Goal: Communication & Community: Share content

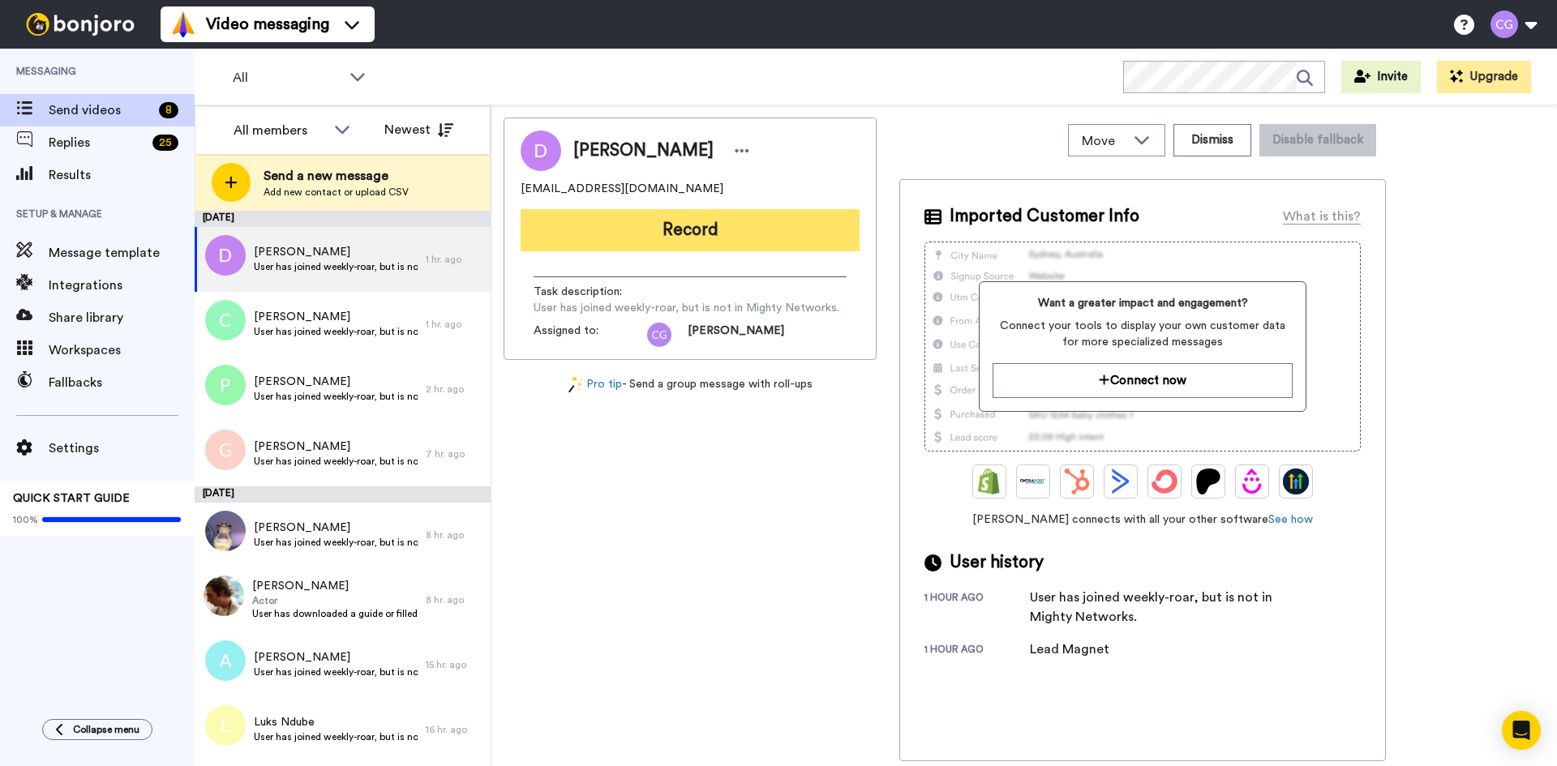
click at [697, 232] on button "Record" at bounding box center [690, 230] width 339 height 42
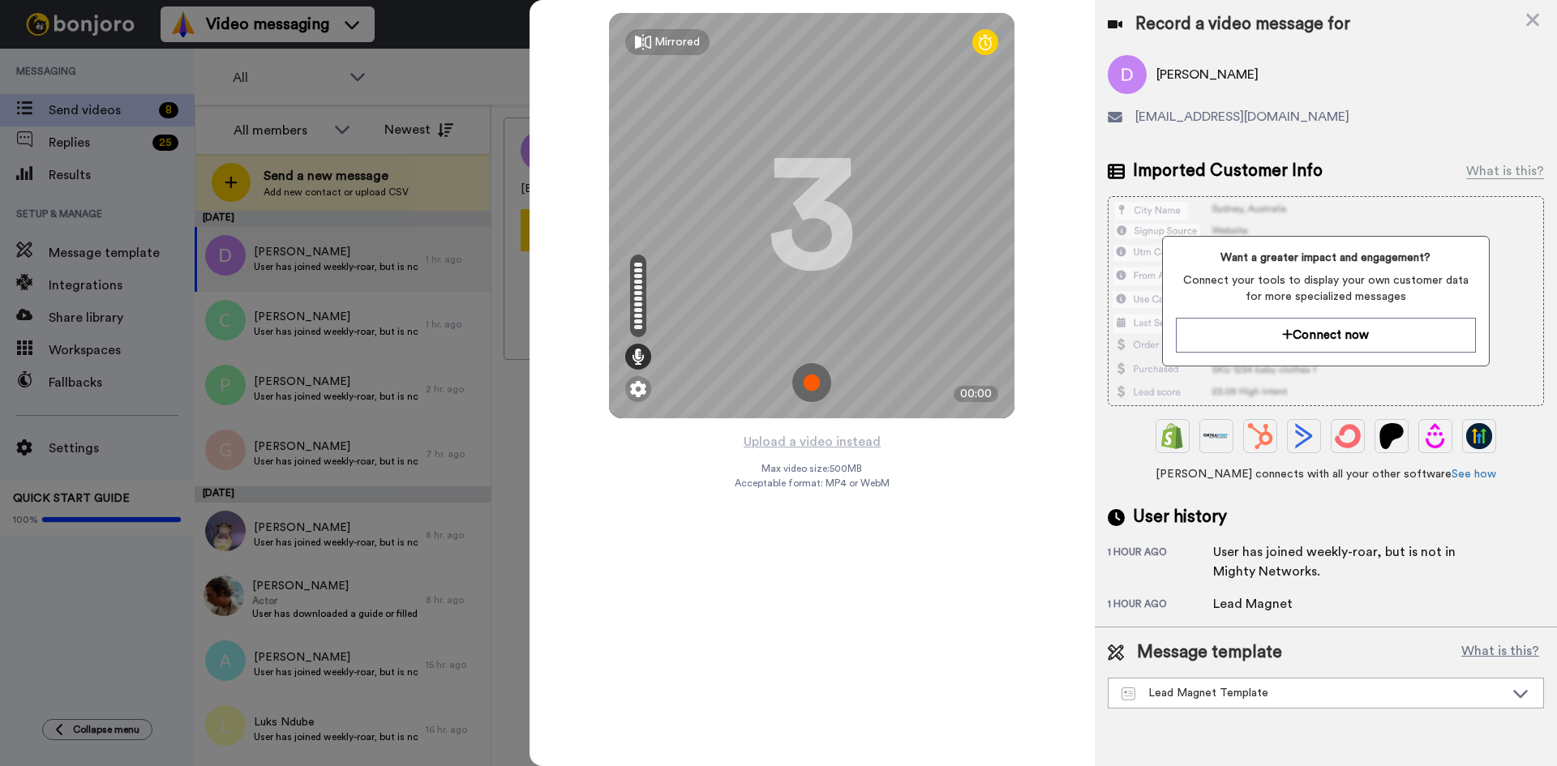
click at [818, 379] on img at bounding box center [811, 382] width 39 height 39
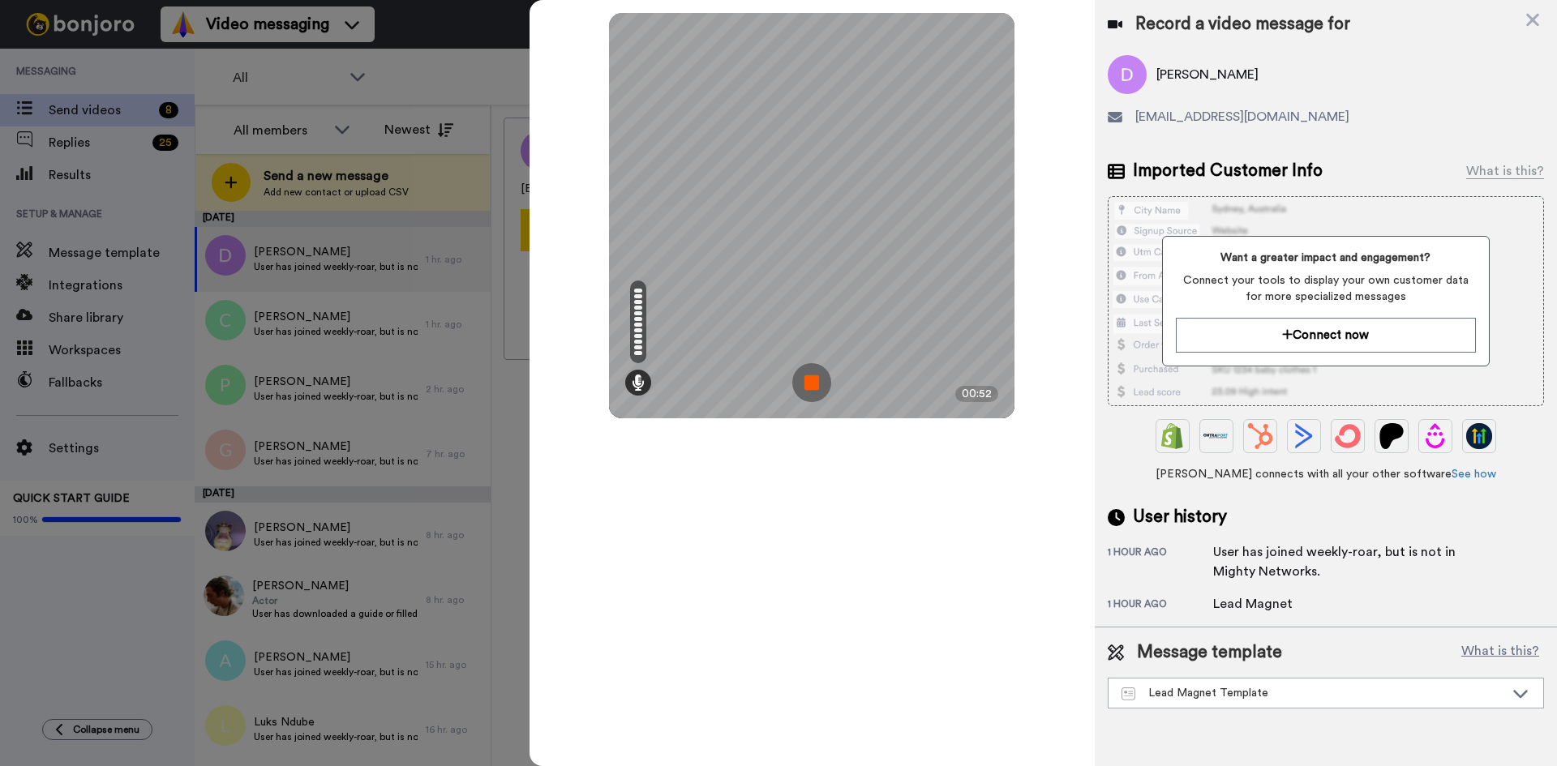
click at [815, 374] on img at bounding box center [811, 382] width 39 height 39
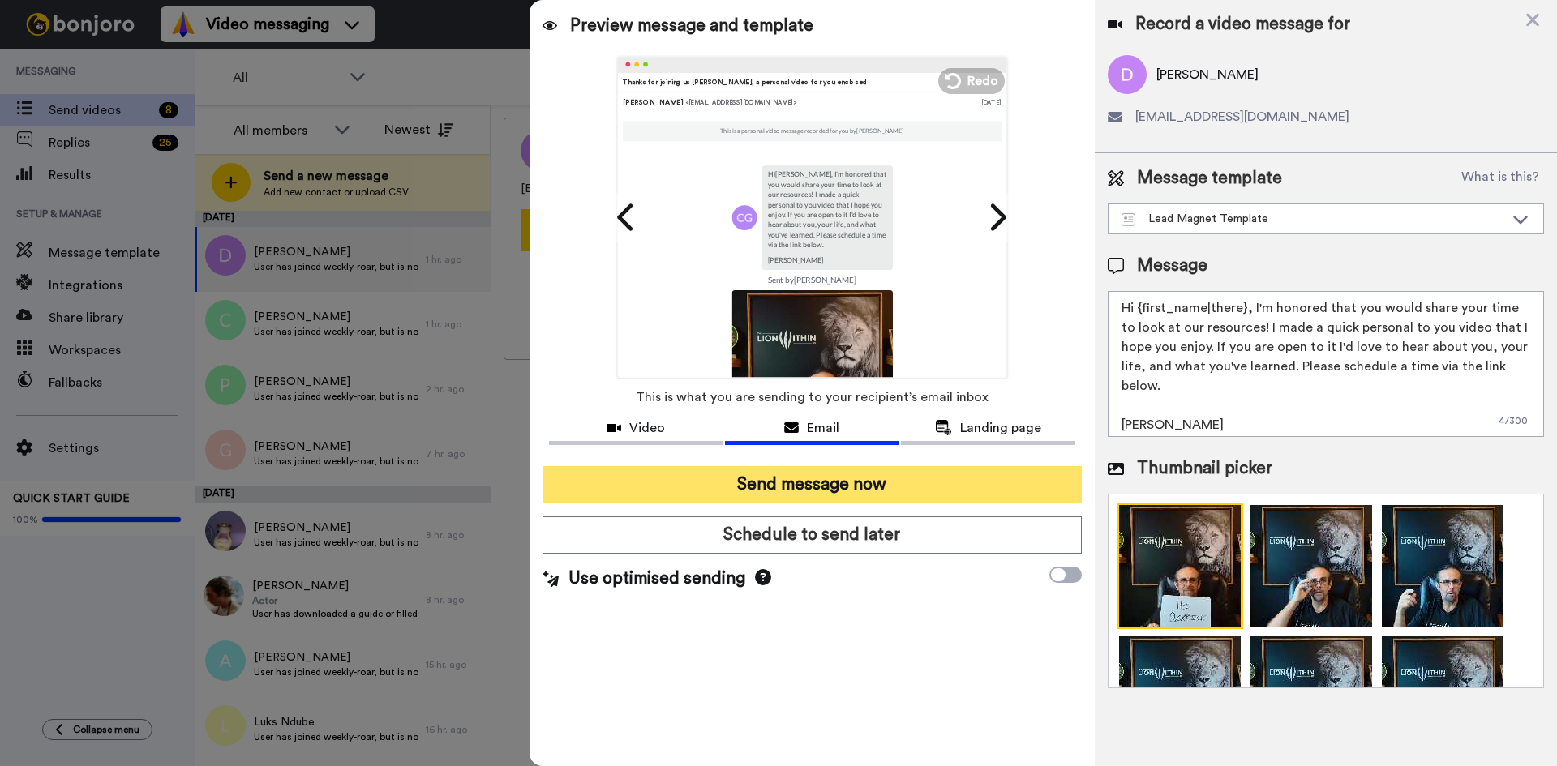
click at [858, 492] on button "Send message now" at bounding box center [811, 484] width 539 height 37
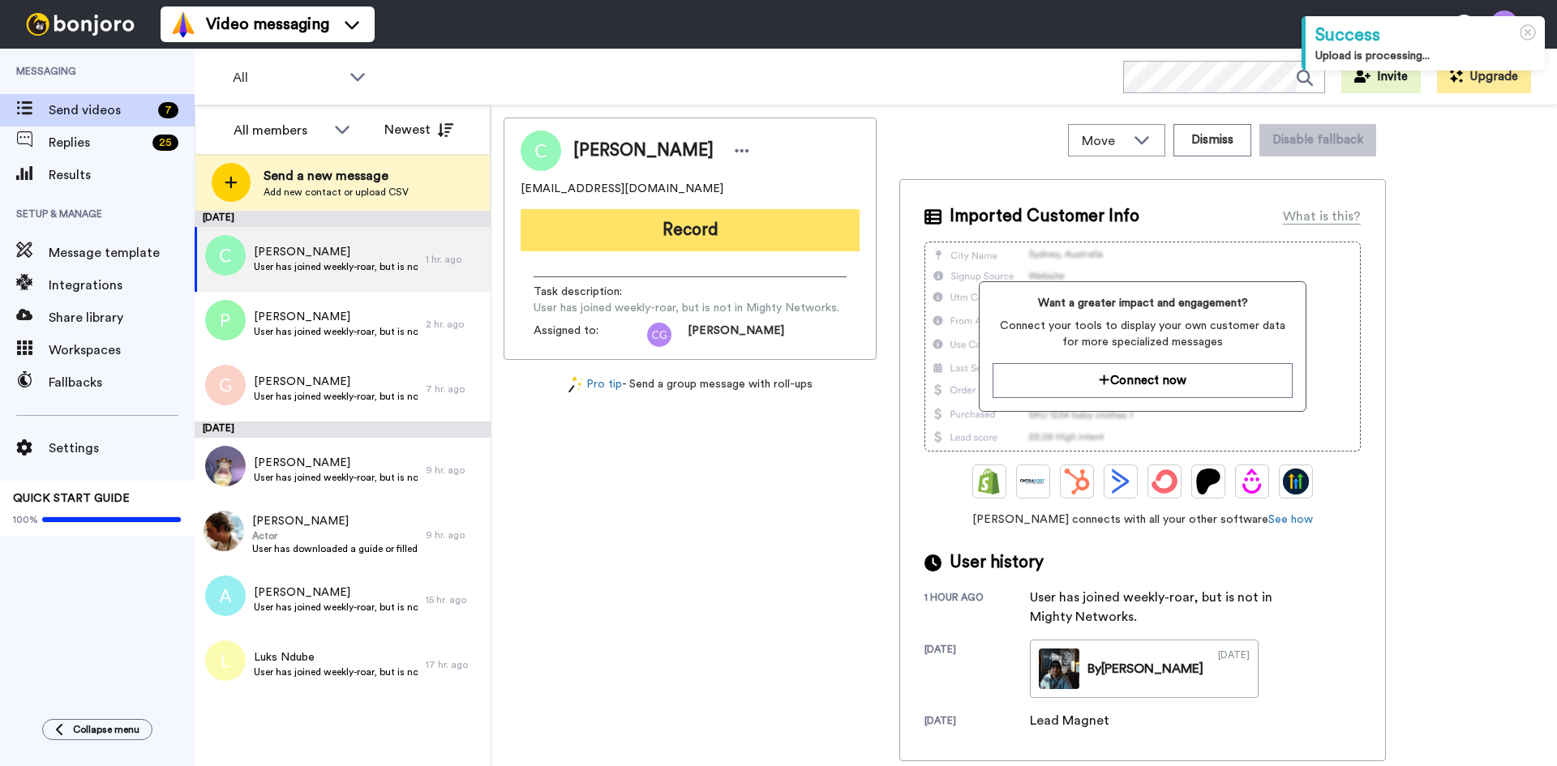
click at [667, 221] on button "Record" at bounding box center [690, 230] width 339 height 42
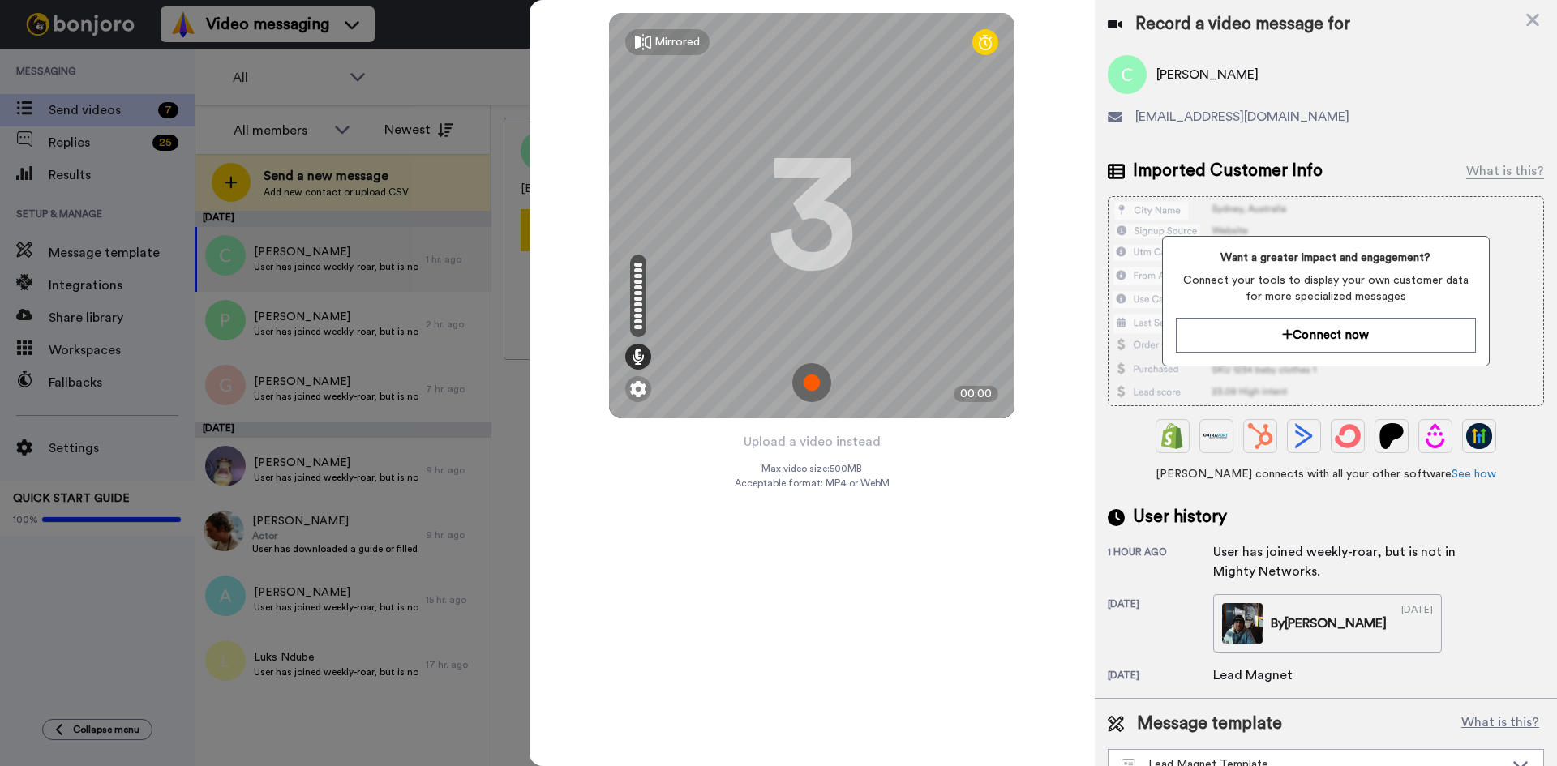
click at [817, 381] on img at bounding box center [811, 382] width 39 height 39
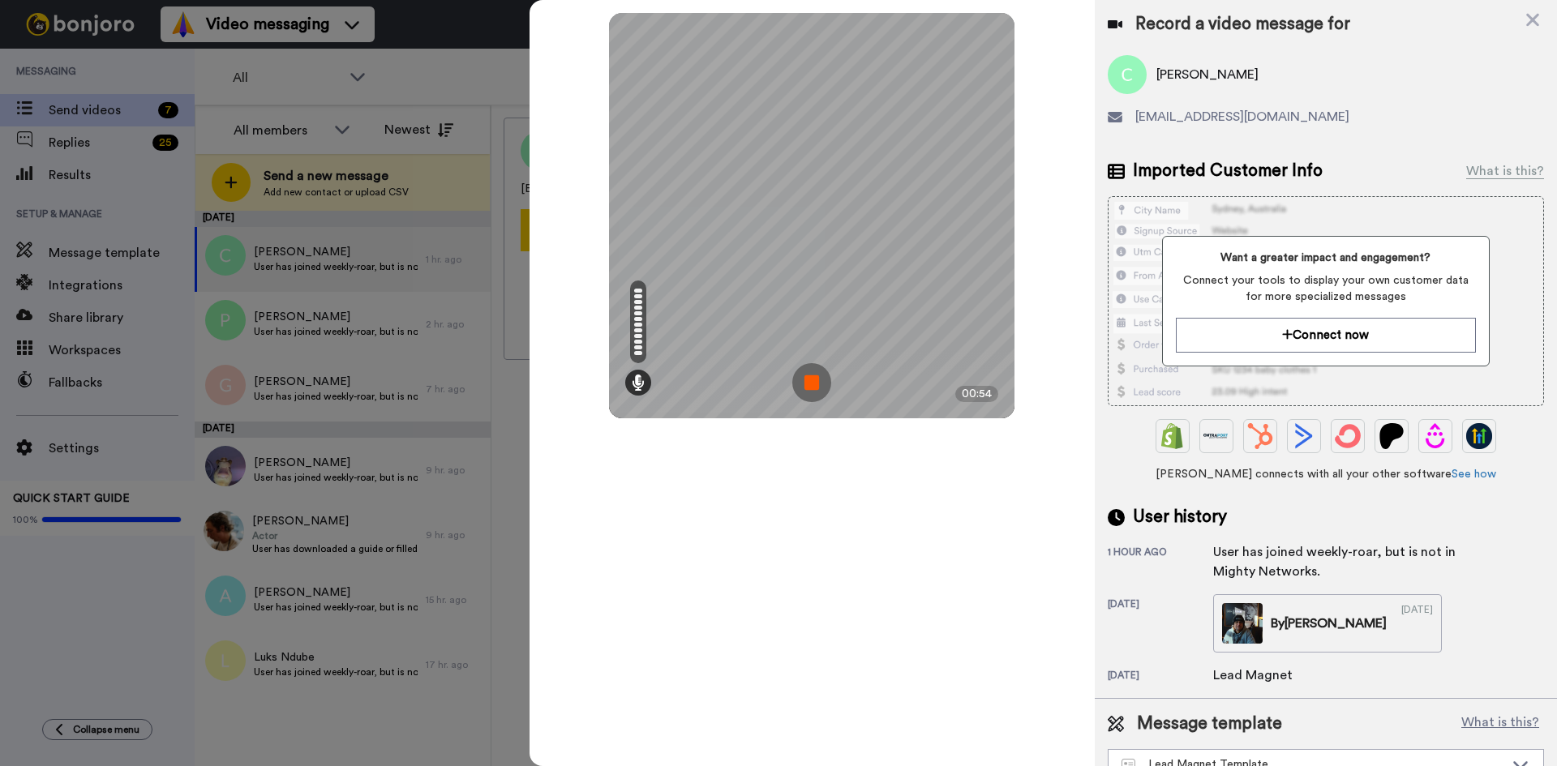
click at [815, 379] on img at bounding box center [811, 382] width 39 height 39
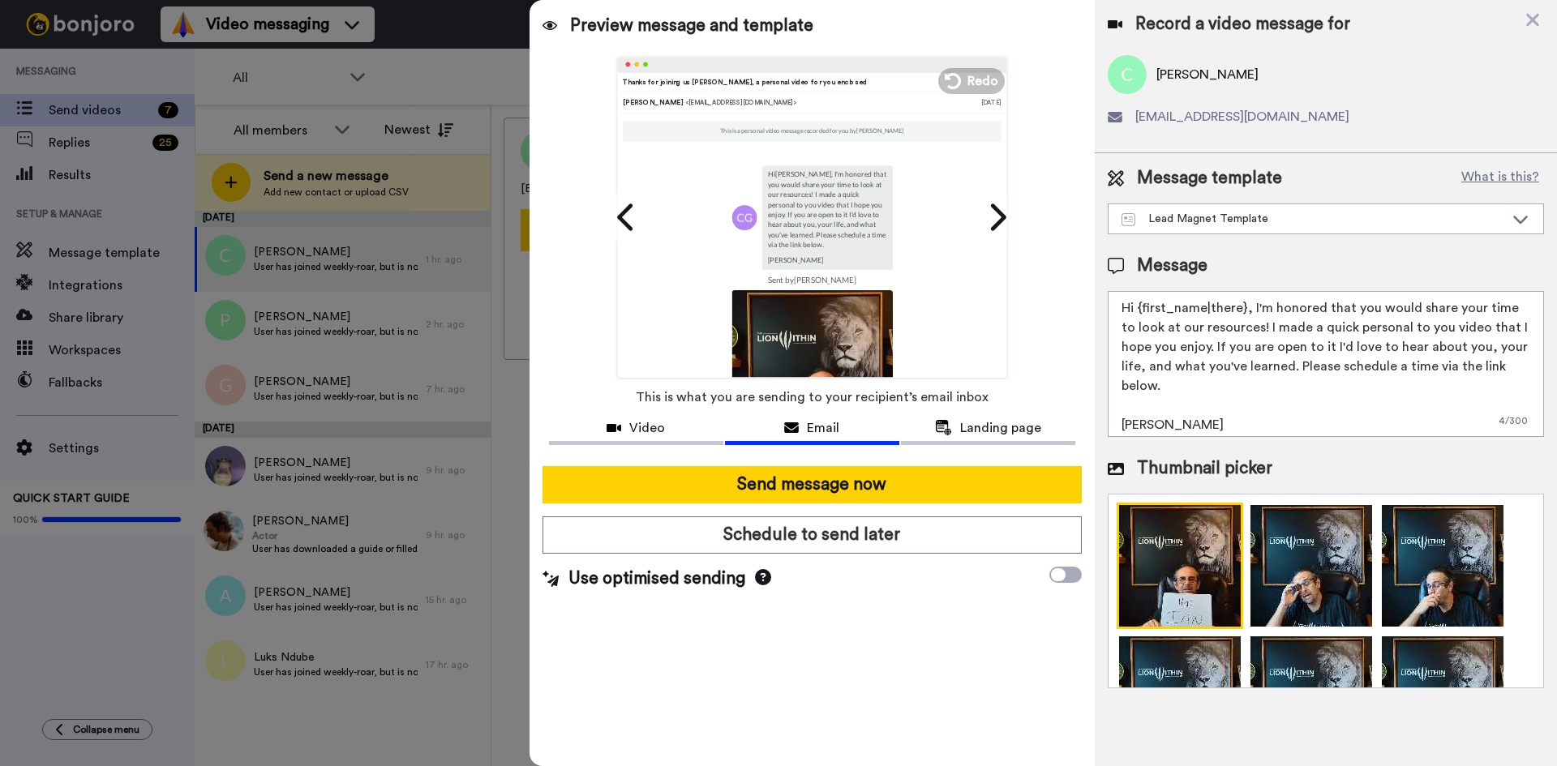
drag, startPoint x: 1138, startPoint y: 304, endPoint x: 1242, endPoint y: 313, distance: 105.0
click at [1242, 313] on textarea "Hi {first_name|there}, I'm honored that you would share your time to look at ou…" at bounding box center [1326, 364] width 436 height 146
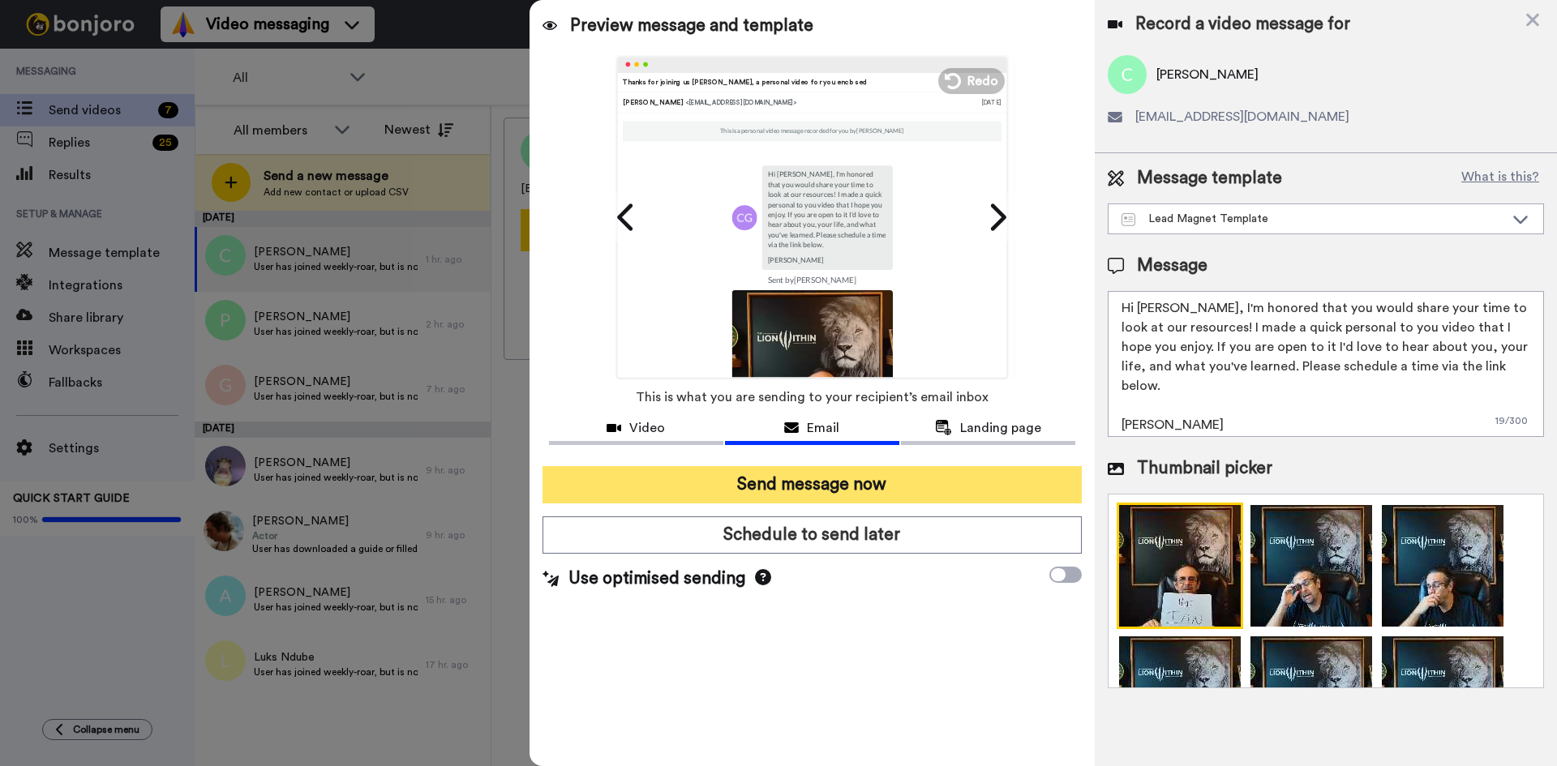
type textarea "Hi Ian, I'm honored that you would share your time to look at our resources! I …"
click at [881, 493] on button "Send message now" at bounding box center [811, 484] width 539 height 37
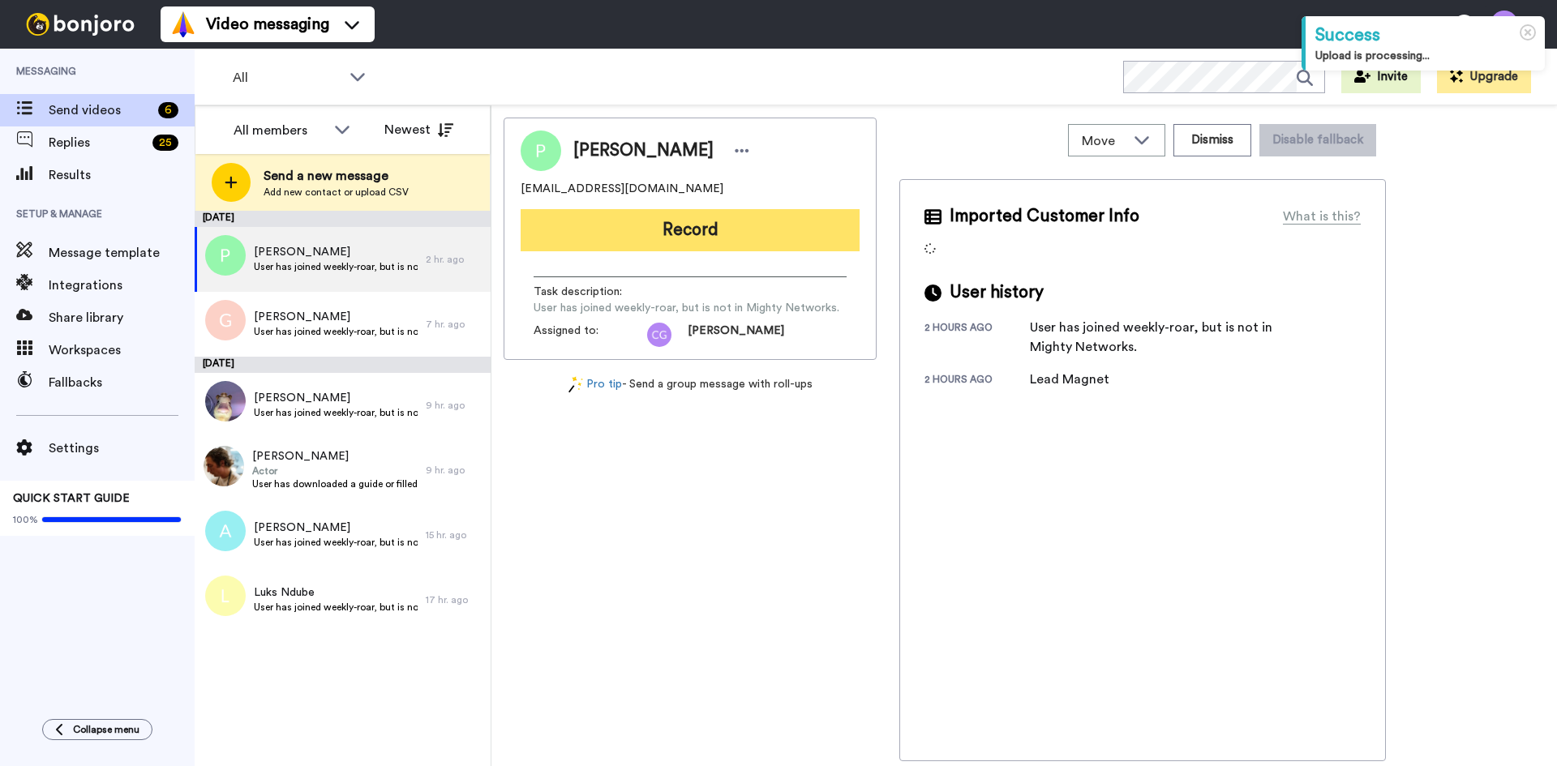
click at [709, 231] on button "Record" at bounding box center [690, 230] width 339 height 42
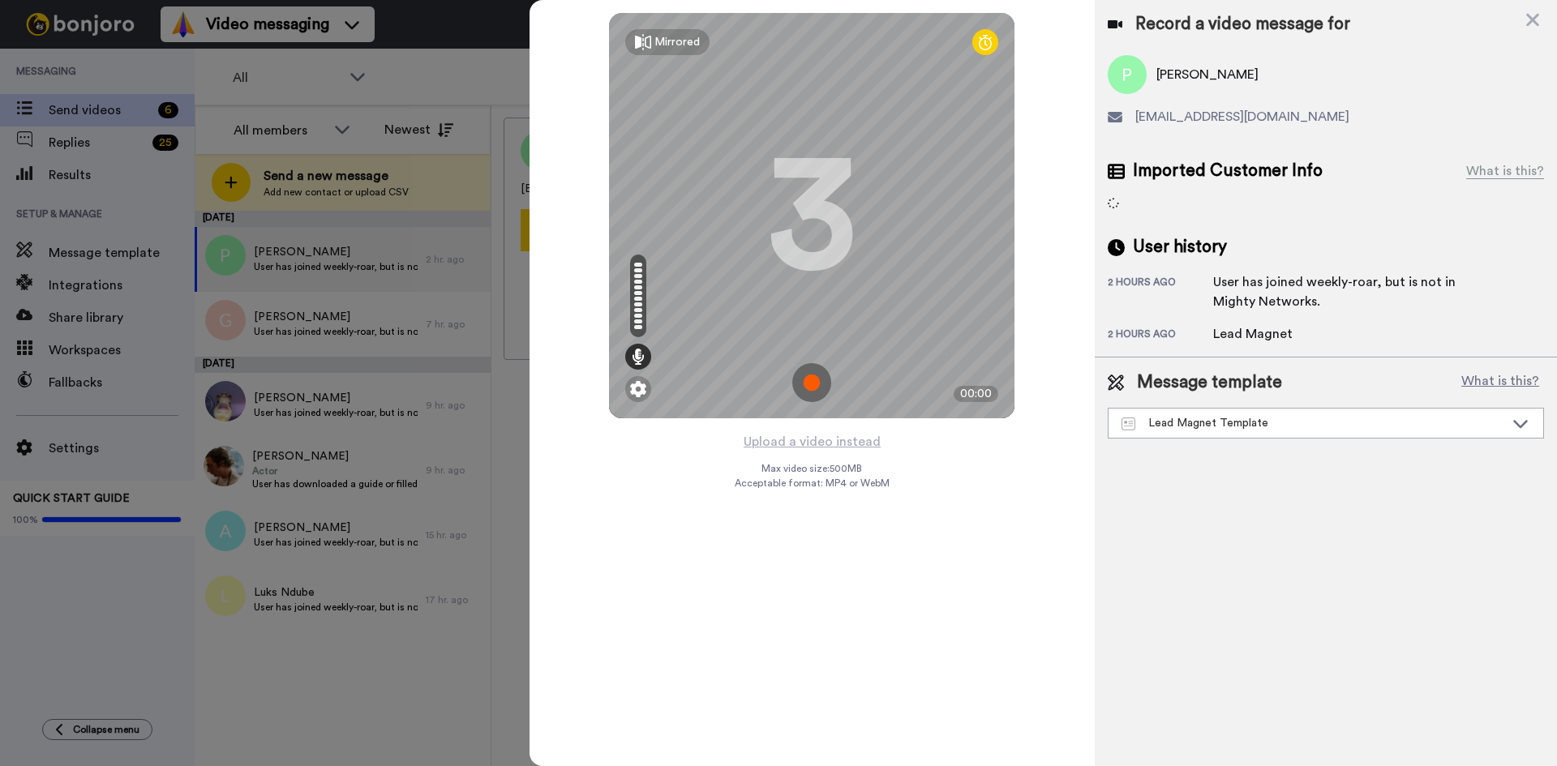
click at [816, 375] on img at bounding box center [811, 382] width 39 height 39
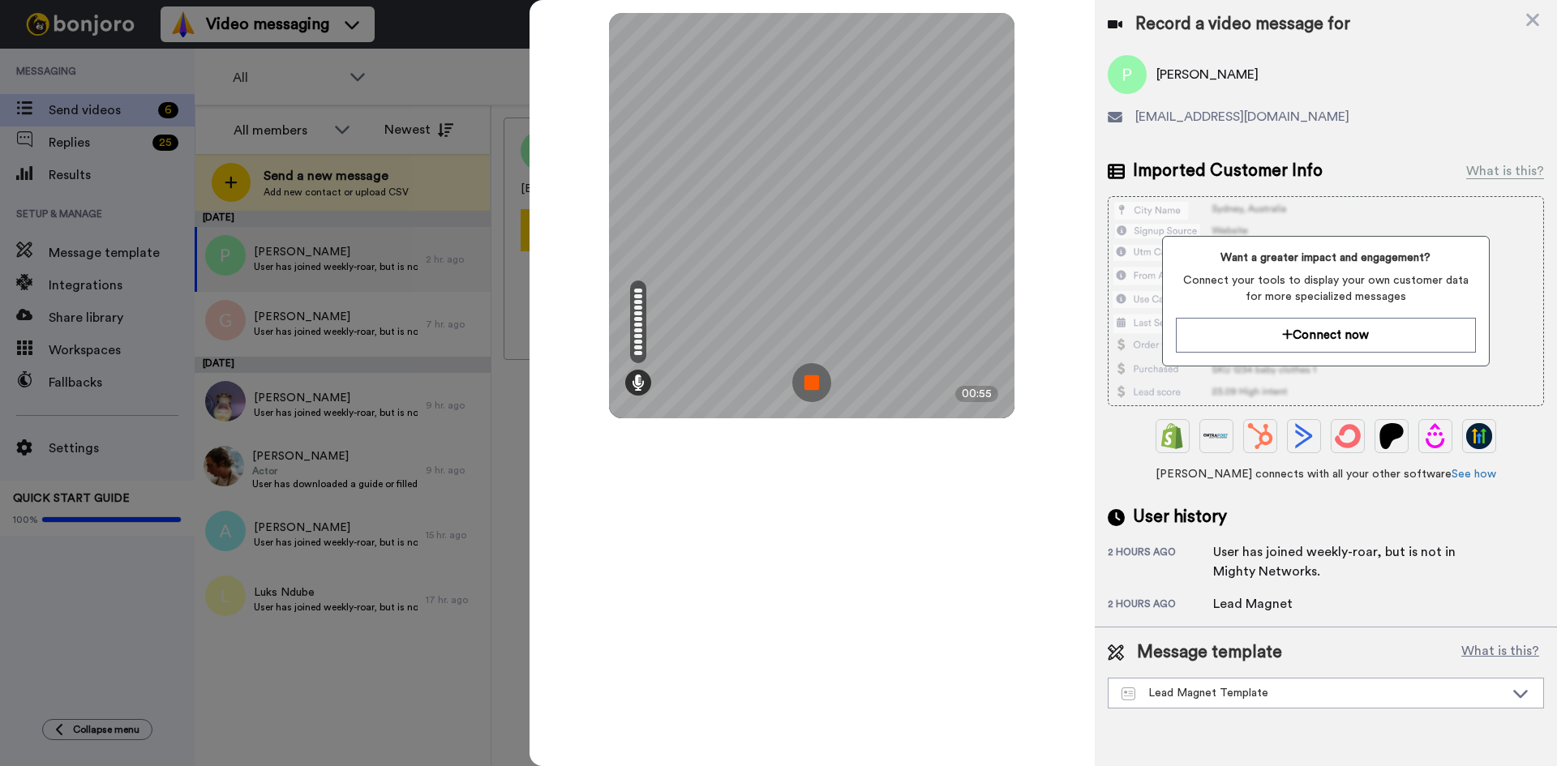
click at [816, 375] on img at bounding box center [811, 382] width 39 height 39
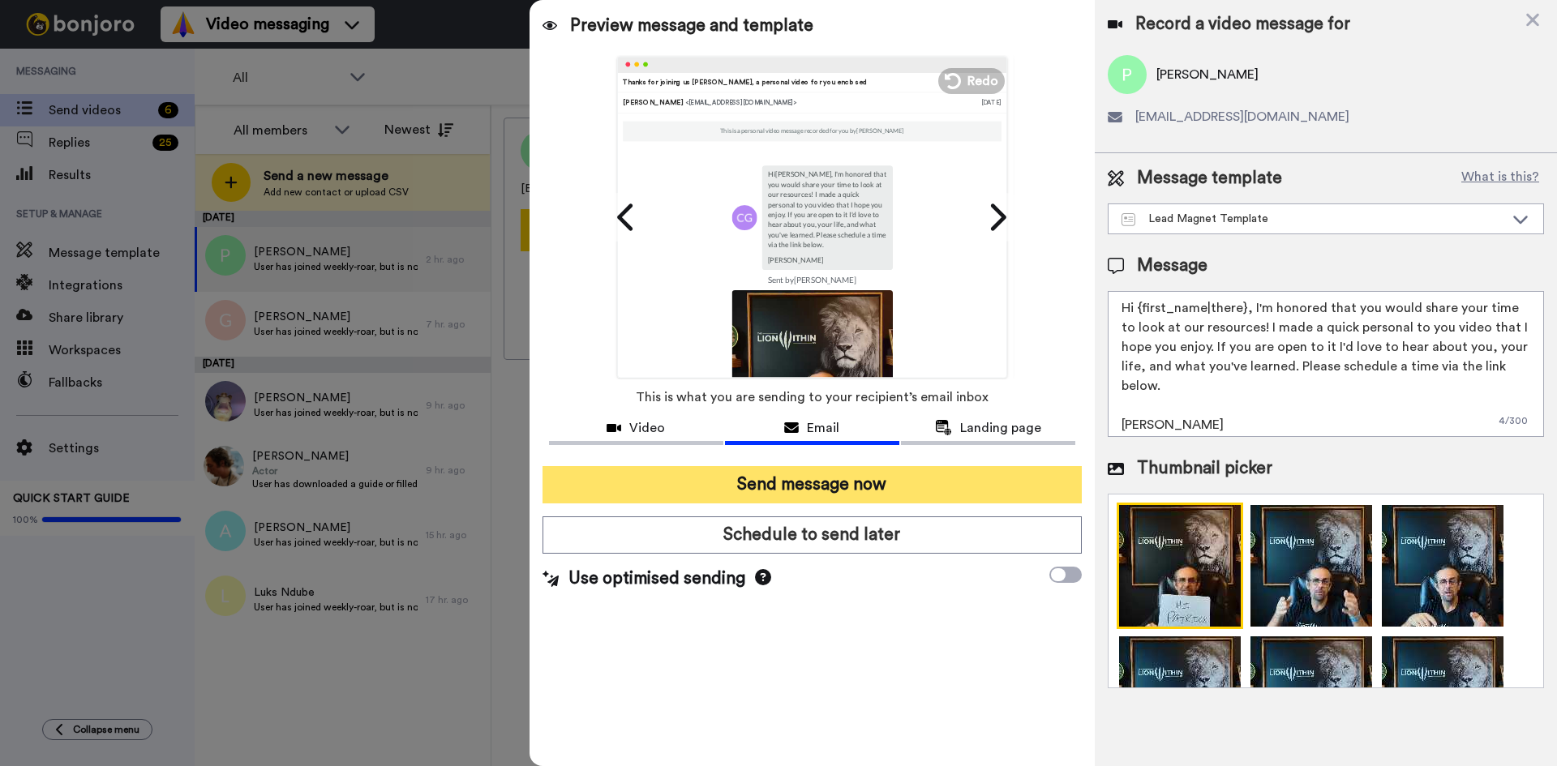
click at [828, 489] on button "Send message now" at bounding box center [811, 484] width 539 height 37
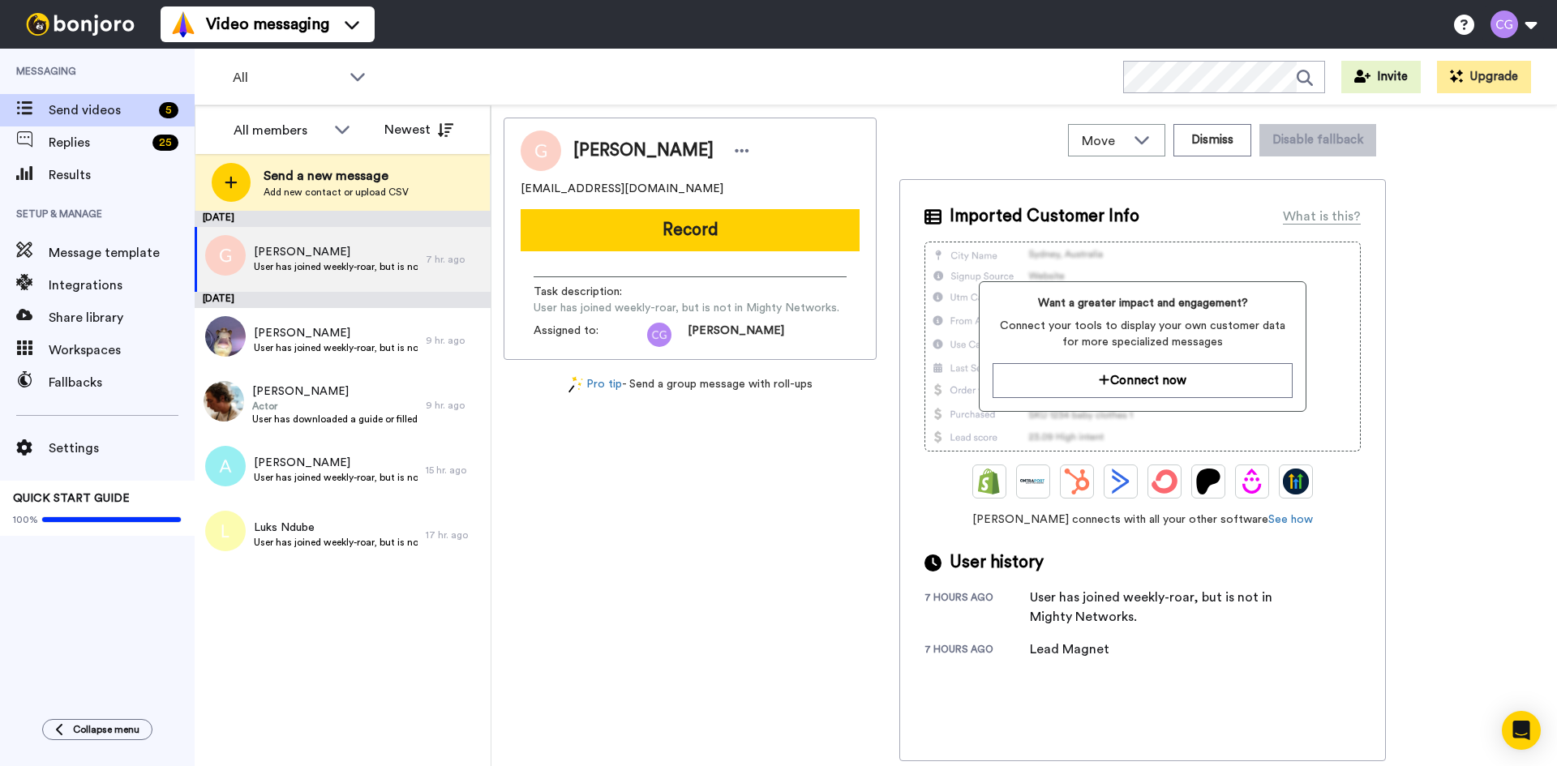
click at [677, 234] on button "Record" at bounding box center [690, 230] width 339 height 42
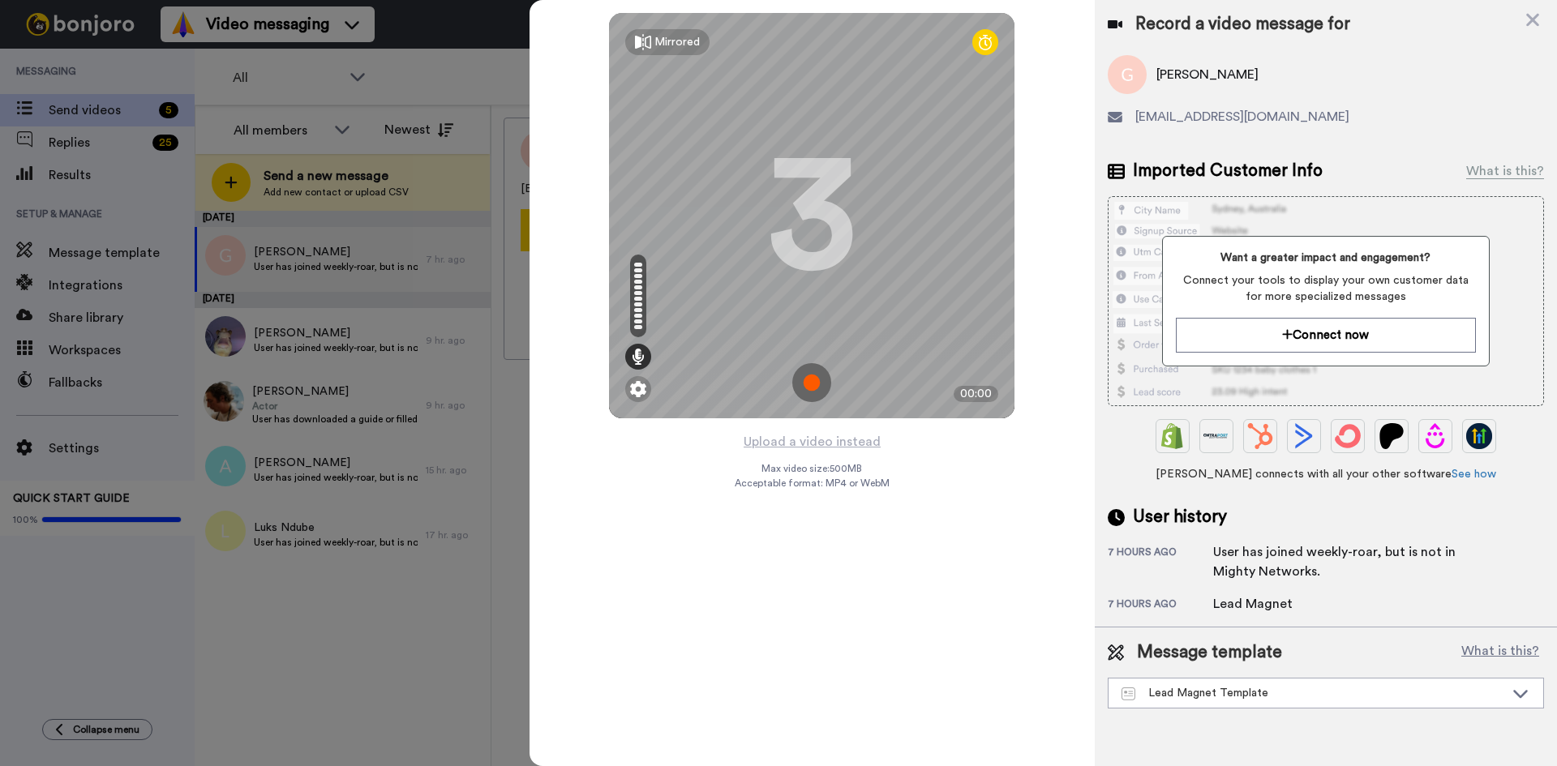
click at [814, 385] on img at bounding box center [811, 382] width 39 height 39
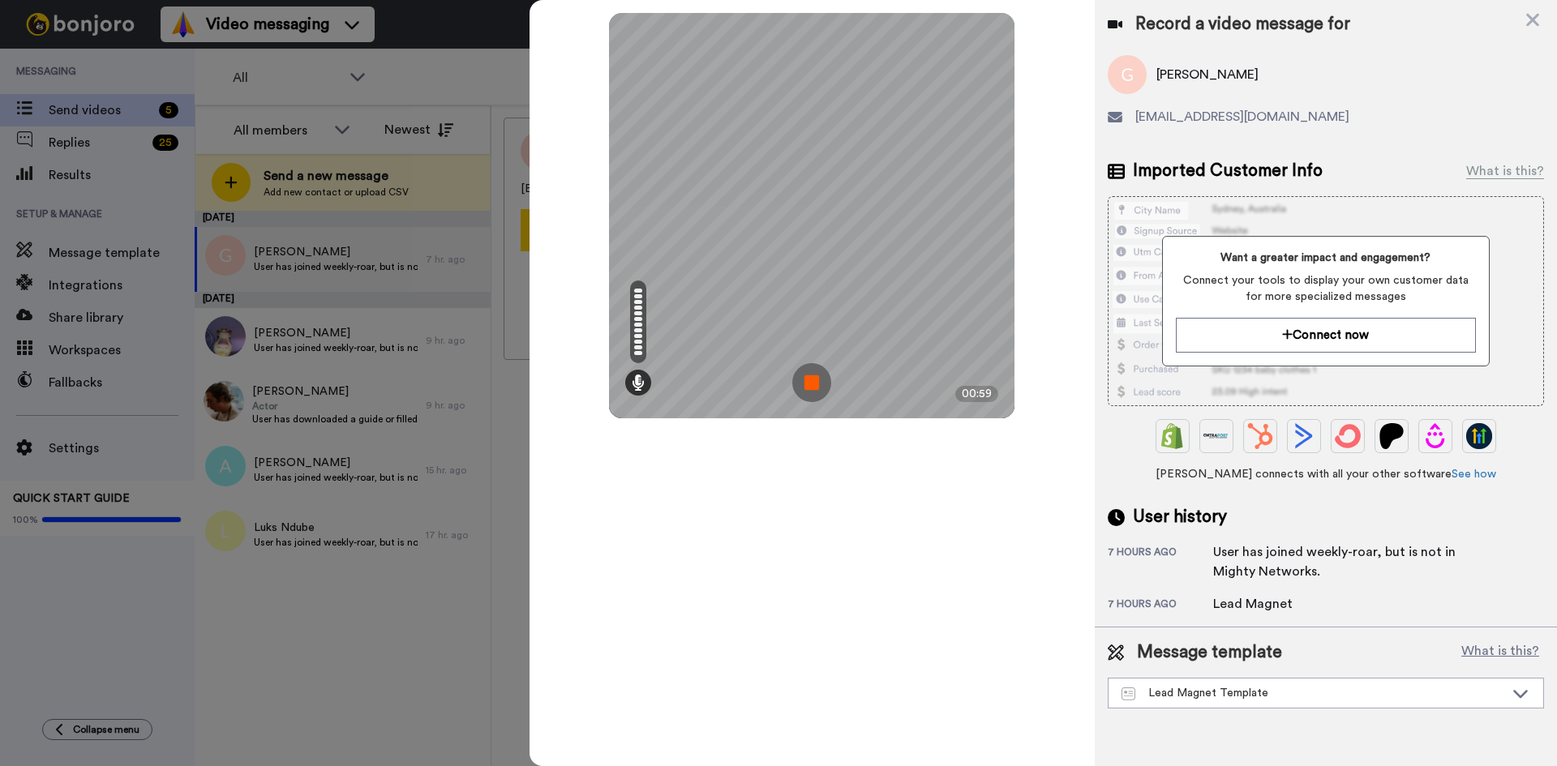
click at [813, 385] on img at bounding box center [811, 382] width 39 height 39
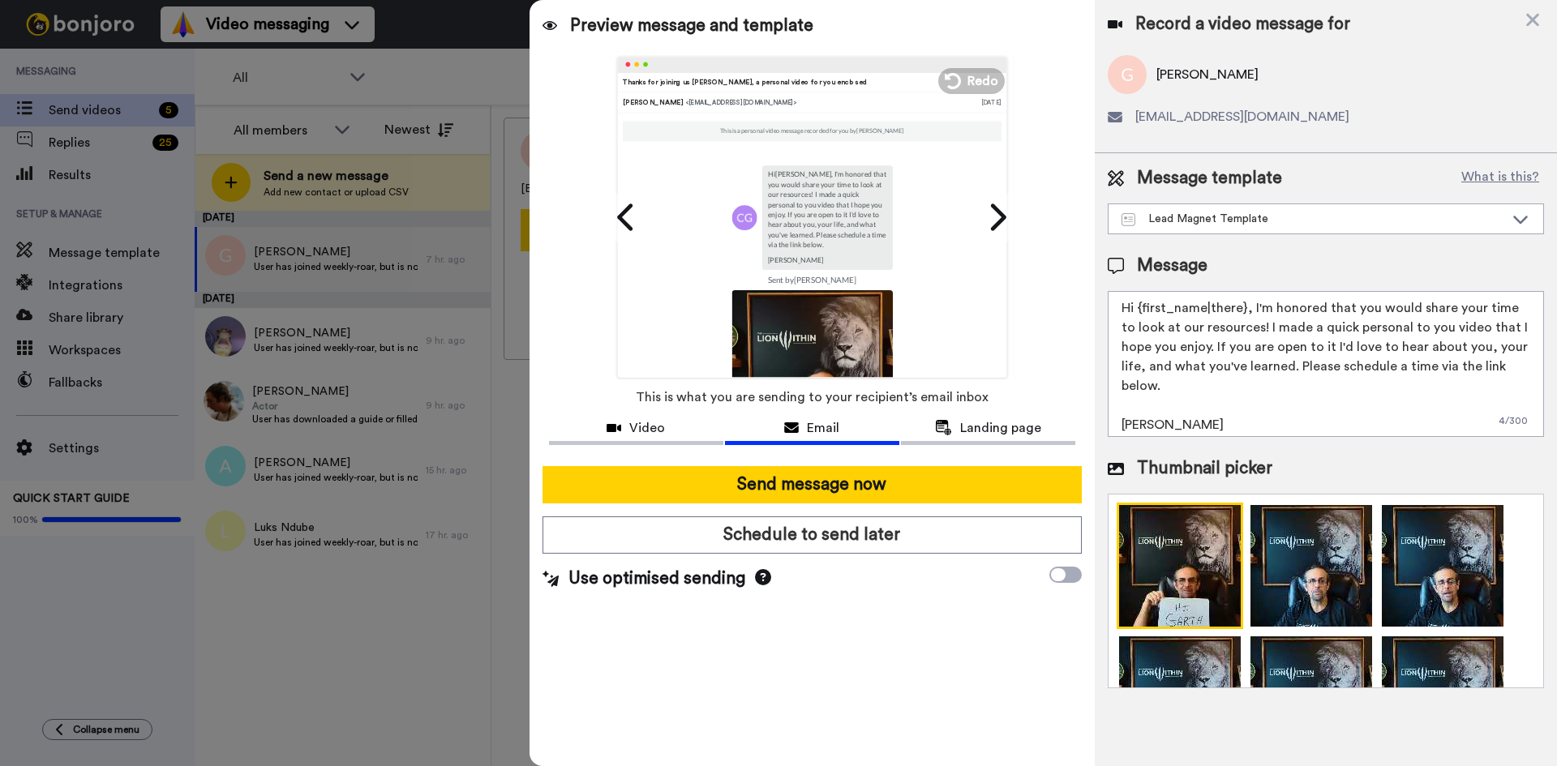
drag, startPoint x: 1139, startPoint y: 303, endPoint x: 1245, endPoint y: 312, distance: 105.8
click at [1245, 312] on textarea "Hi {first_name|there}, I'm honored that you would share your time to look at ou…" at bounding box center [1326, 364] width 436 height 146
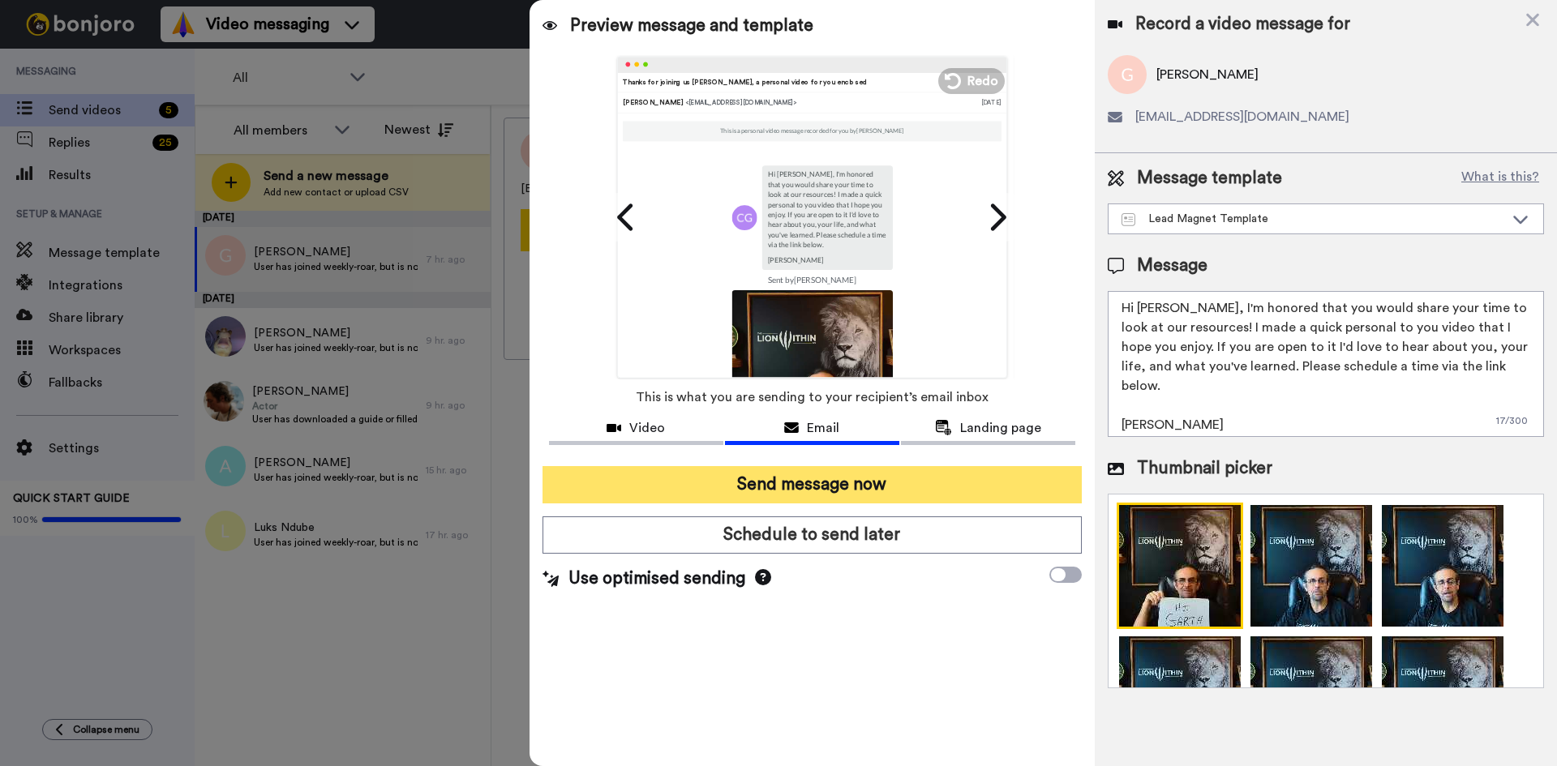
type textarea "Hi Garth, I'm honored that you would share your time to look at our resources! …"
click at [896, 486] on button "Send message now" at bounding box center [811, 484] width 539 height 37
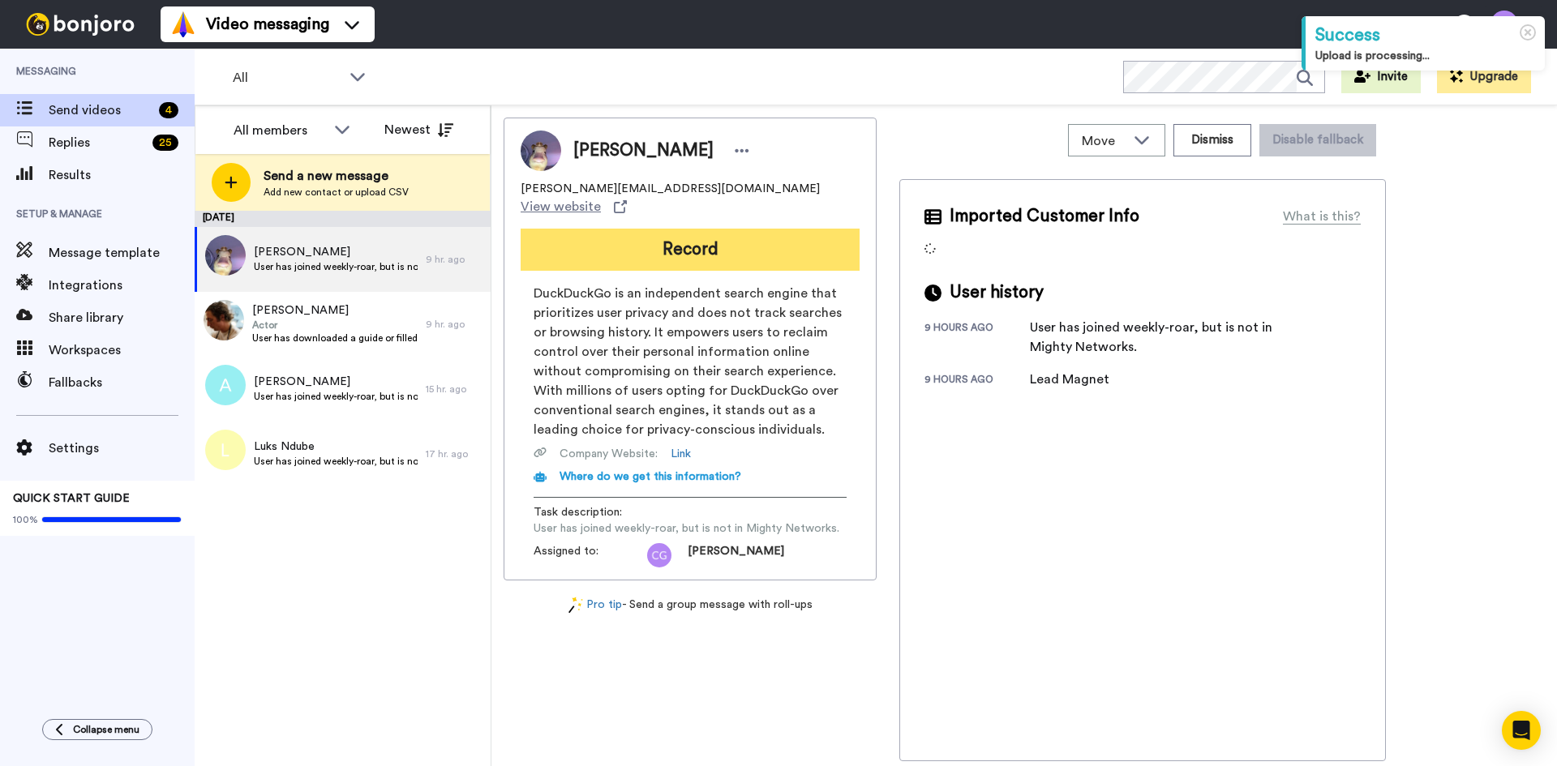
click at [681, 229] on button "Record" at bounding box center [690, 250] width 339 height 42
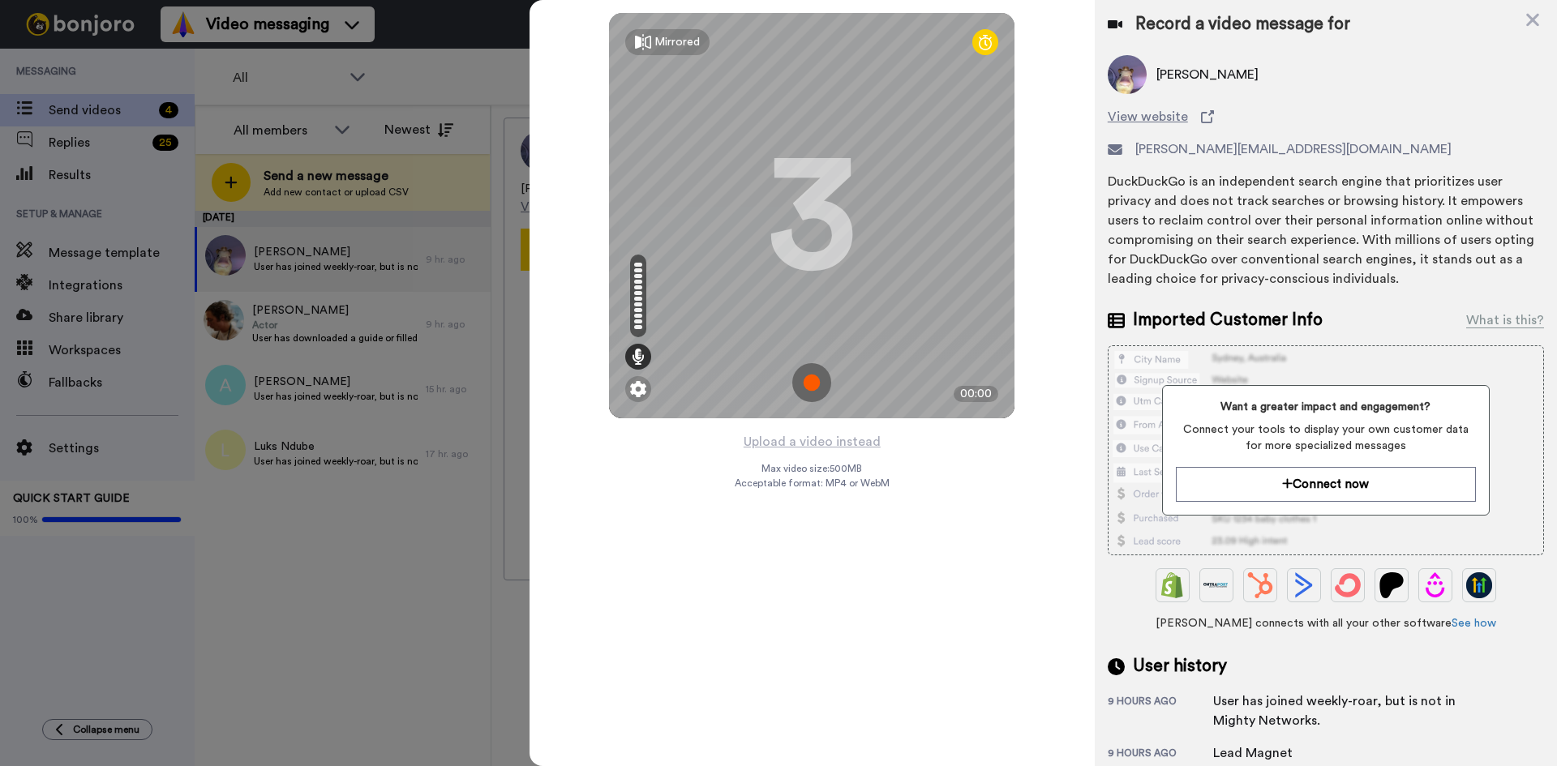
click at [812, 382] on img at bounding box center [811, 382] width 39 height 39
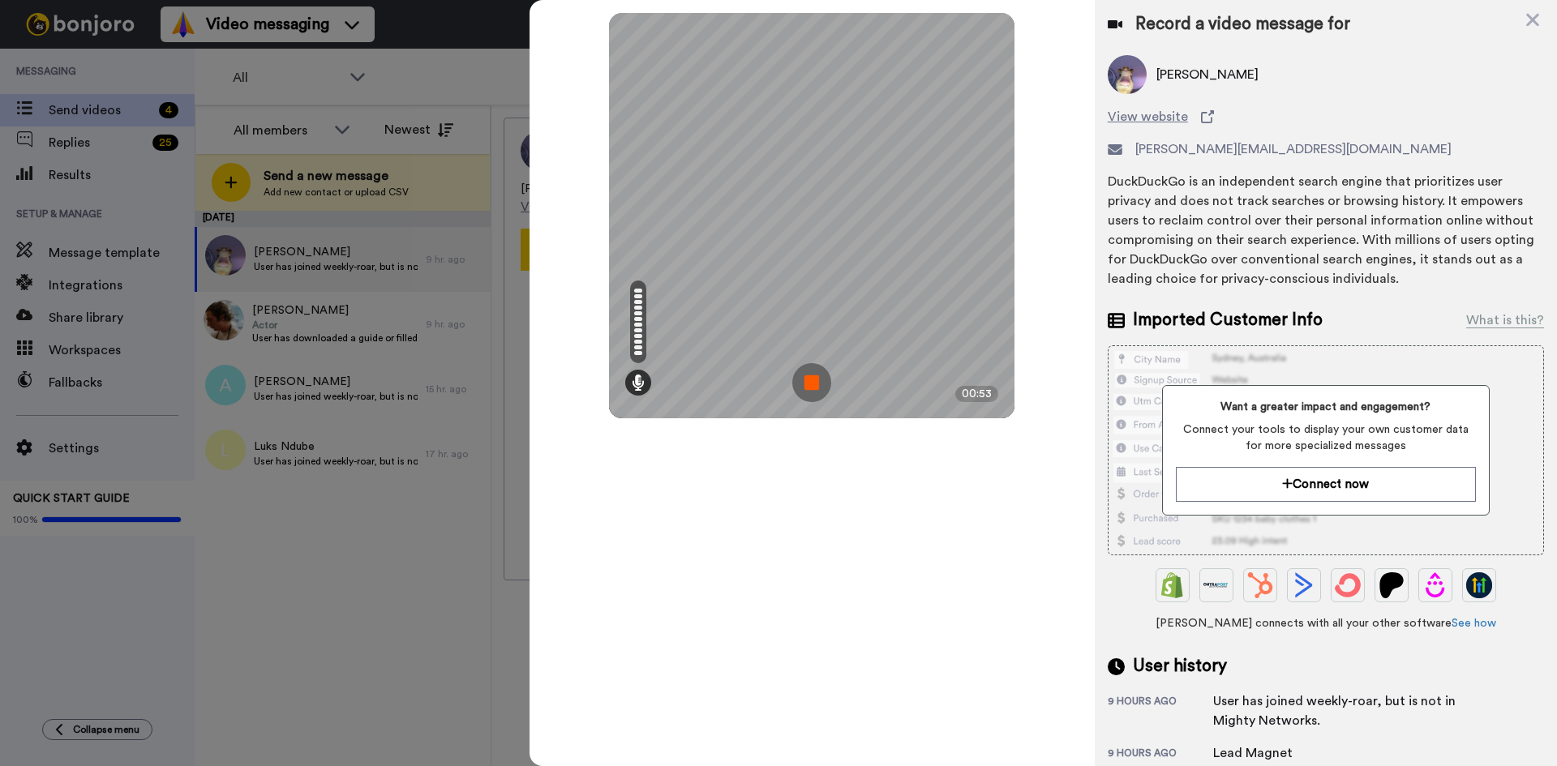
click at [810, 378] on img at bounding box center [811, 382] width 39 height 39
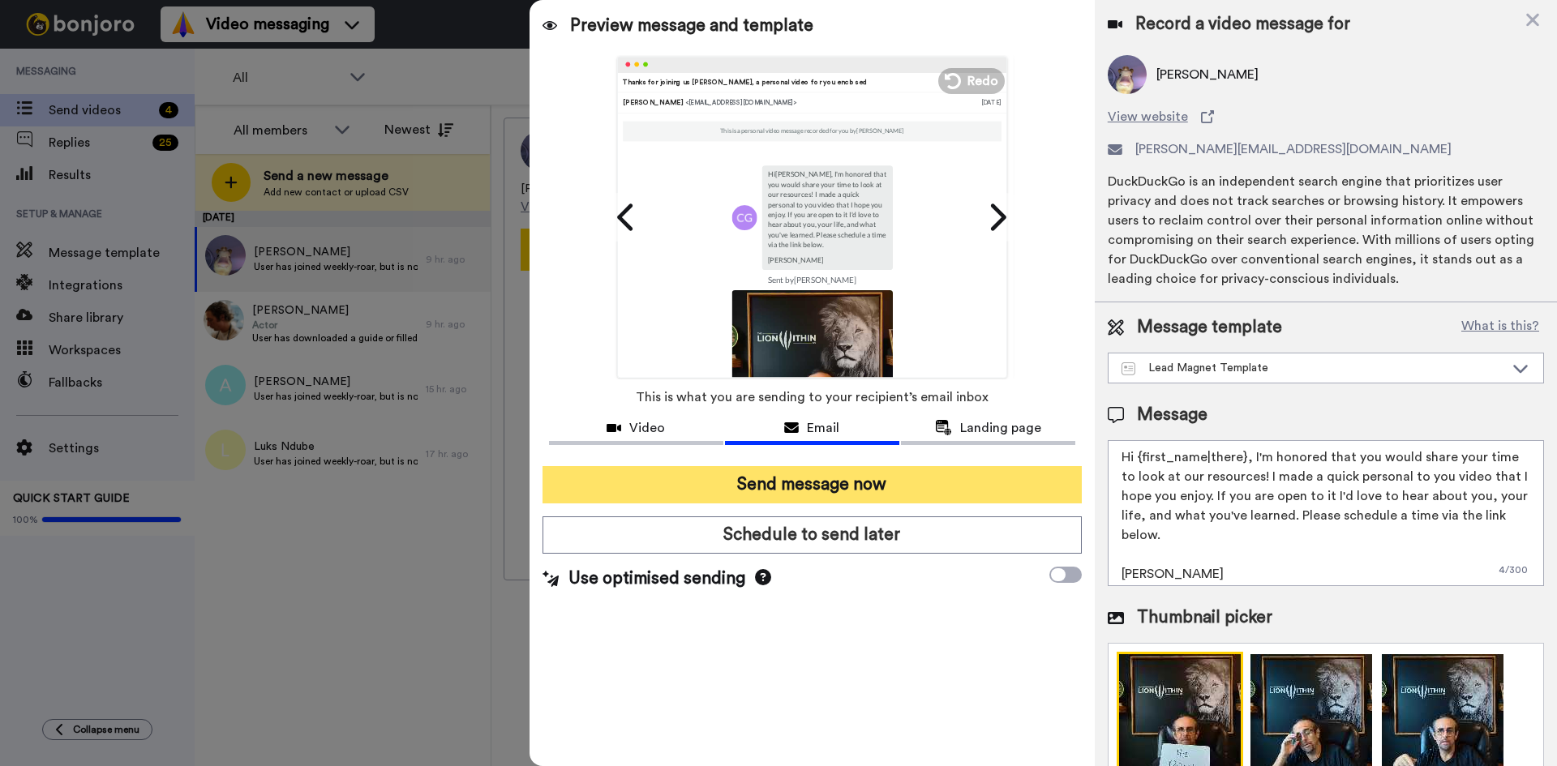
click at [829, 491] on button "Send message now" at bounding box center [811, 484] width 539 height 37
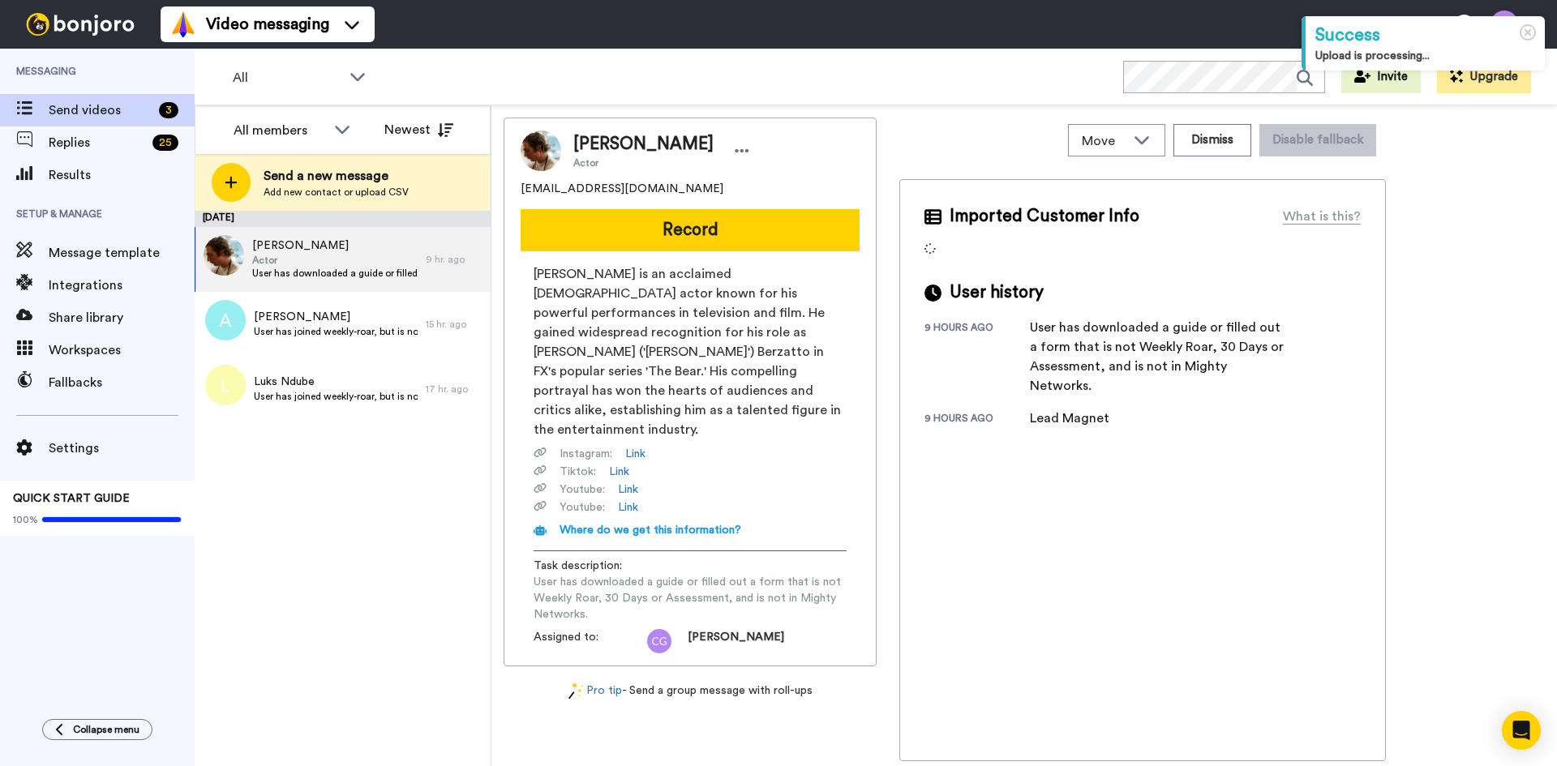
click at [663, 228] on button "Record" at bounding box center [690, 230] width 339 height 42
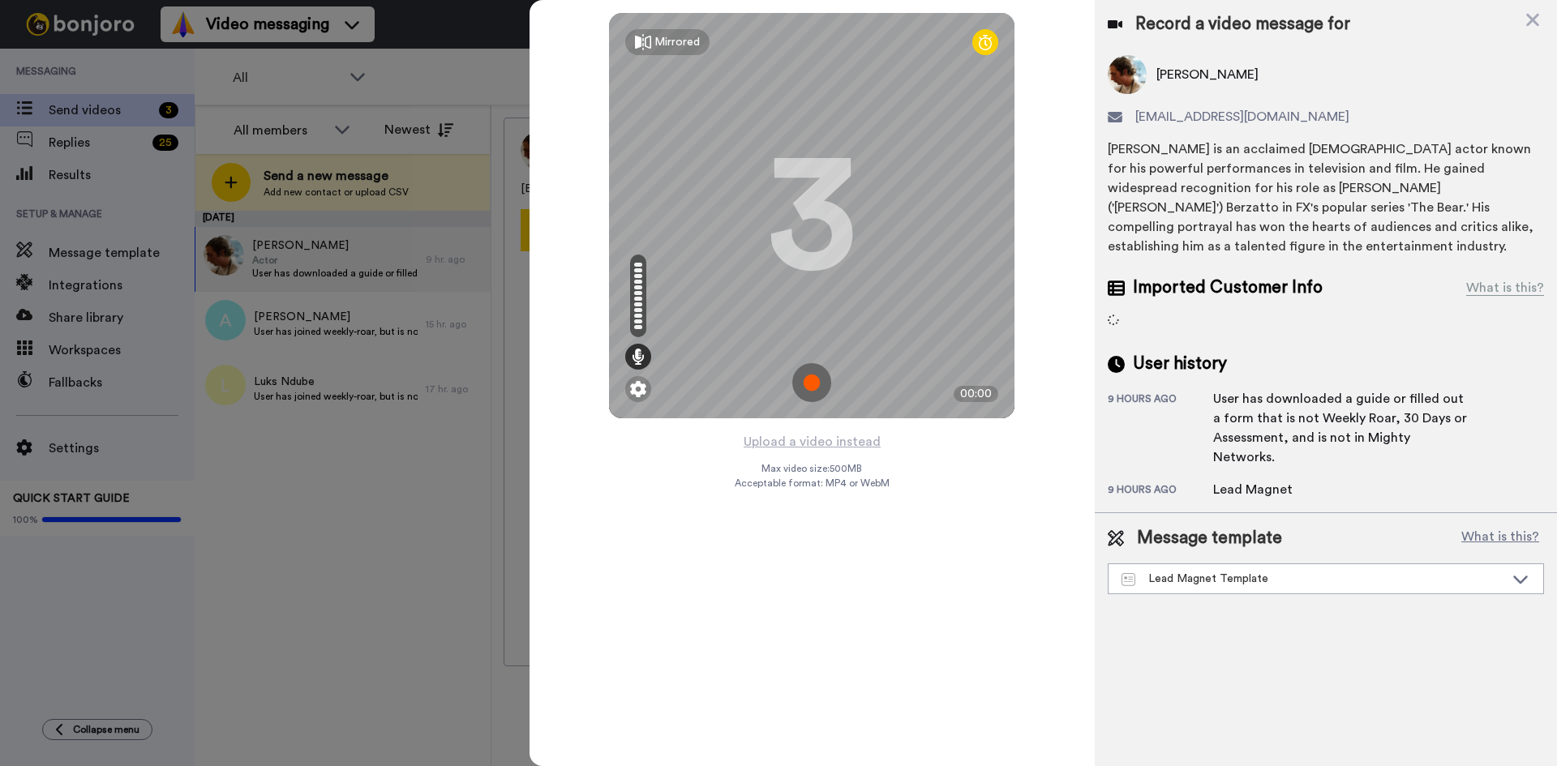
click at [811, 380] on img at bounding box center [811, 382] width 39 height 39
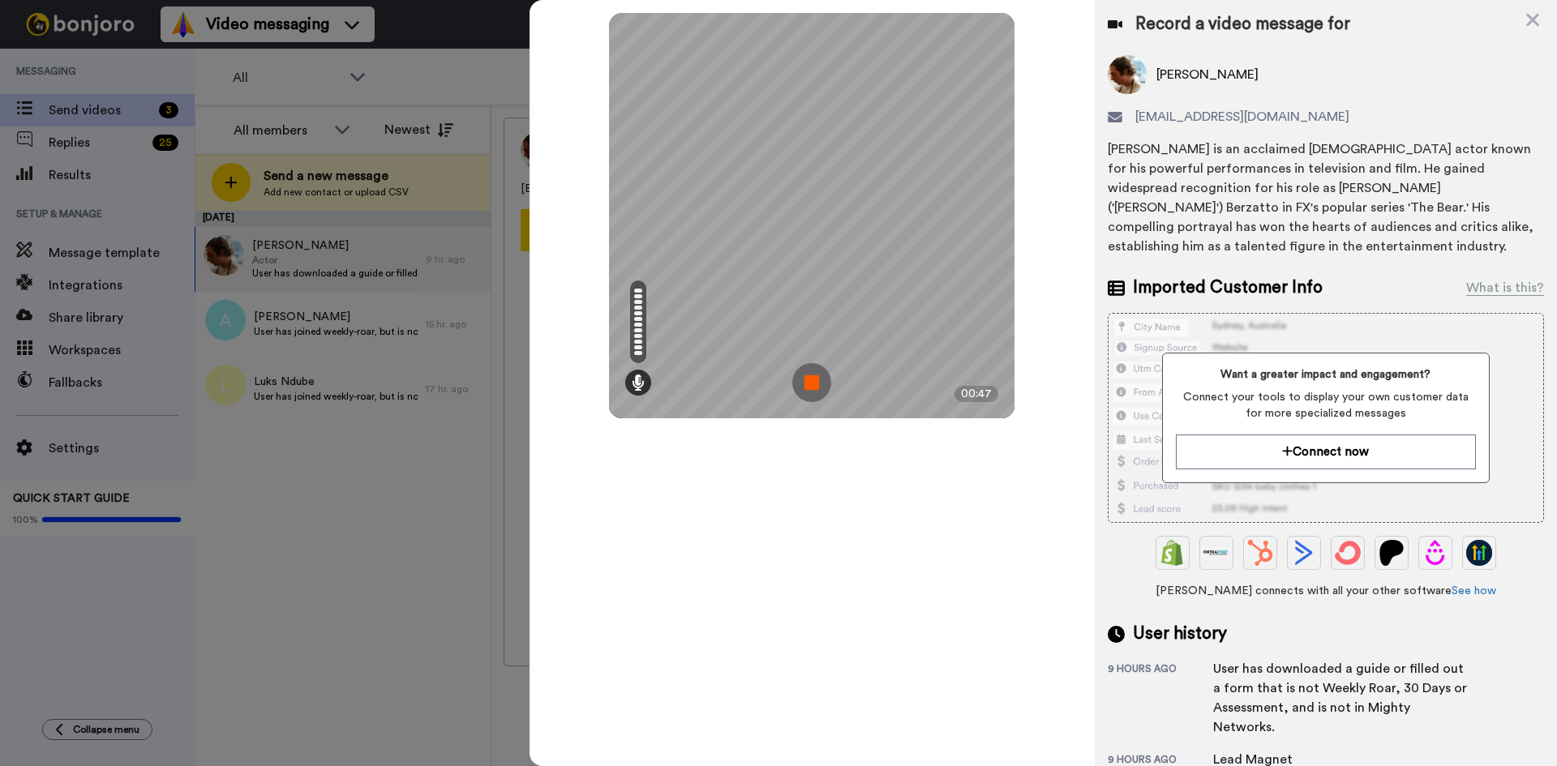
click at [811, 381] on img at bounding box center [811, 382] width 39 height 39
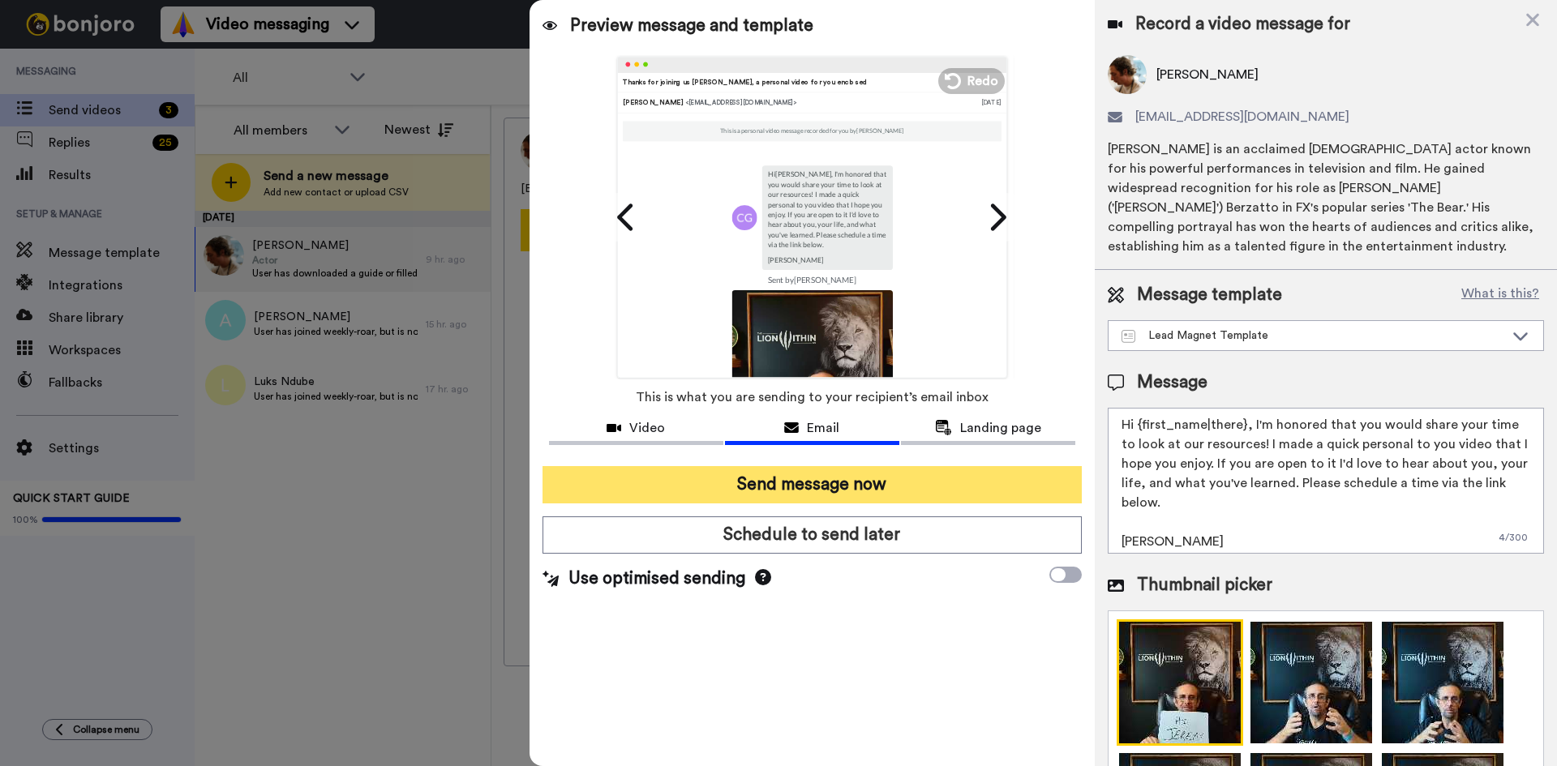
click at [832, 487] on button "Send message now" at bounding box center [811, 484] width 539 height 37
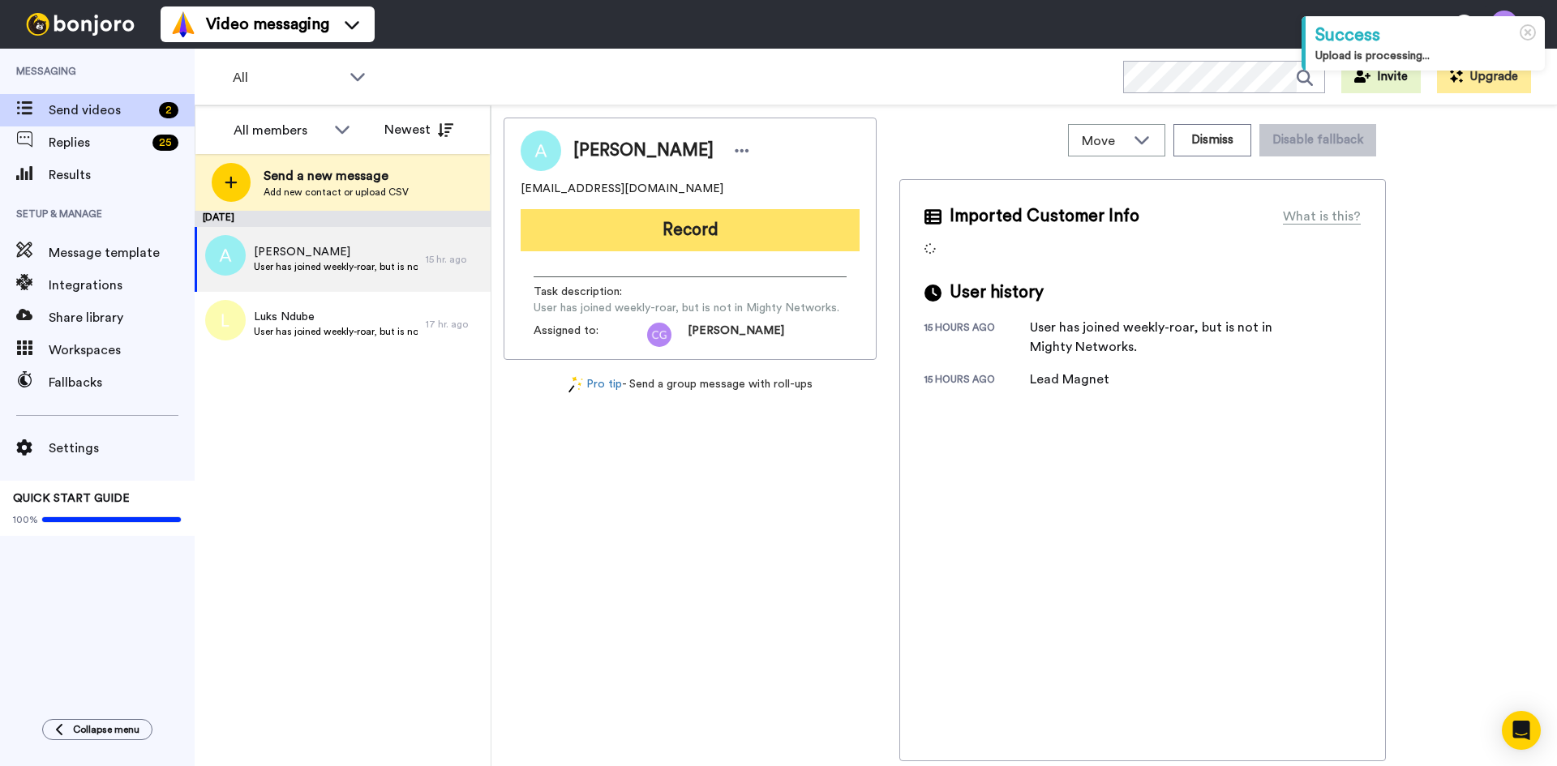
click at [705, 238] on button "Record" at bounding box center [690, 230] width 339 height 42
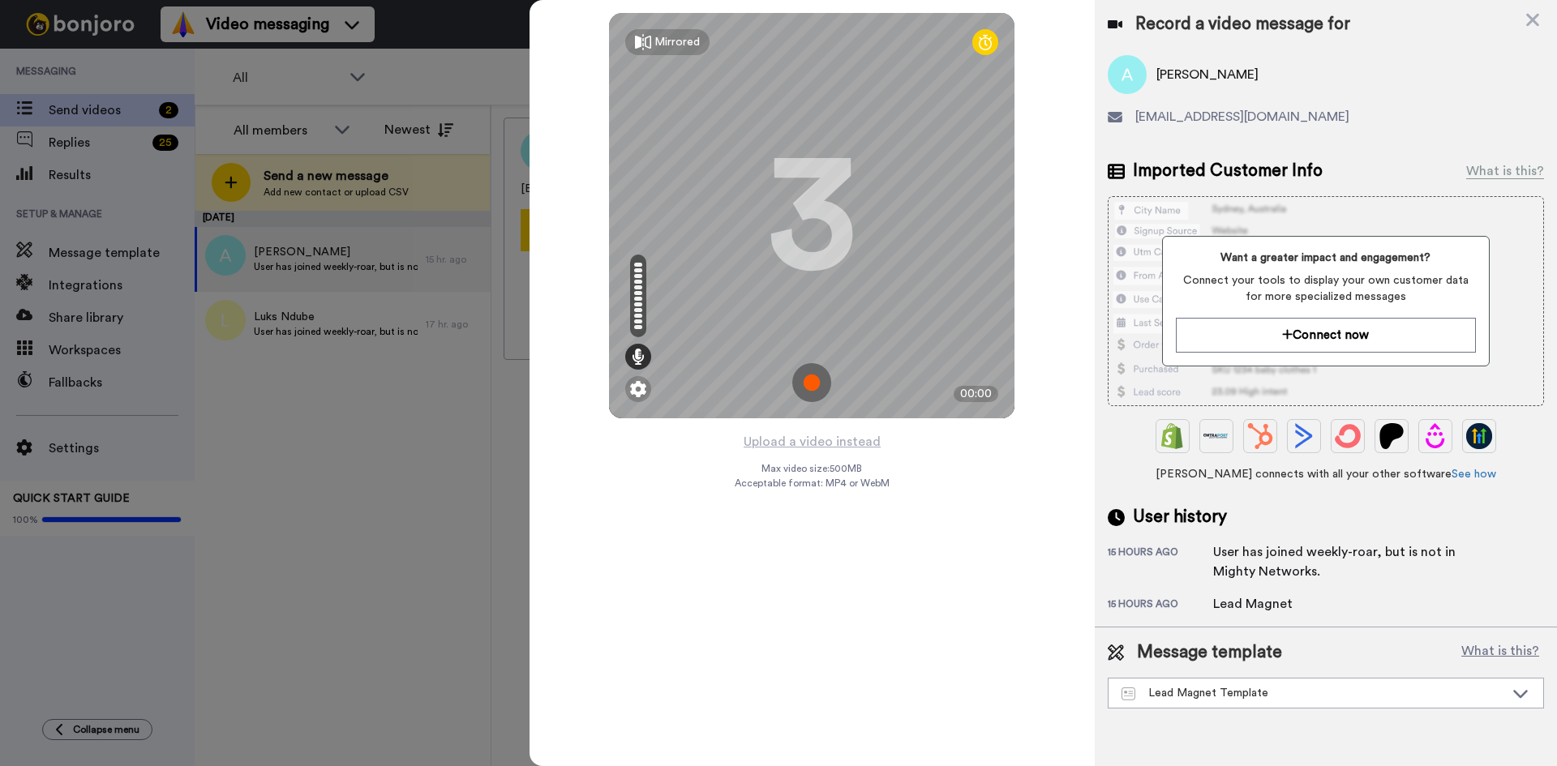
click at [821, 381] on img at bounding box center [811, 382] width 39 height 39
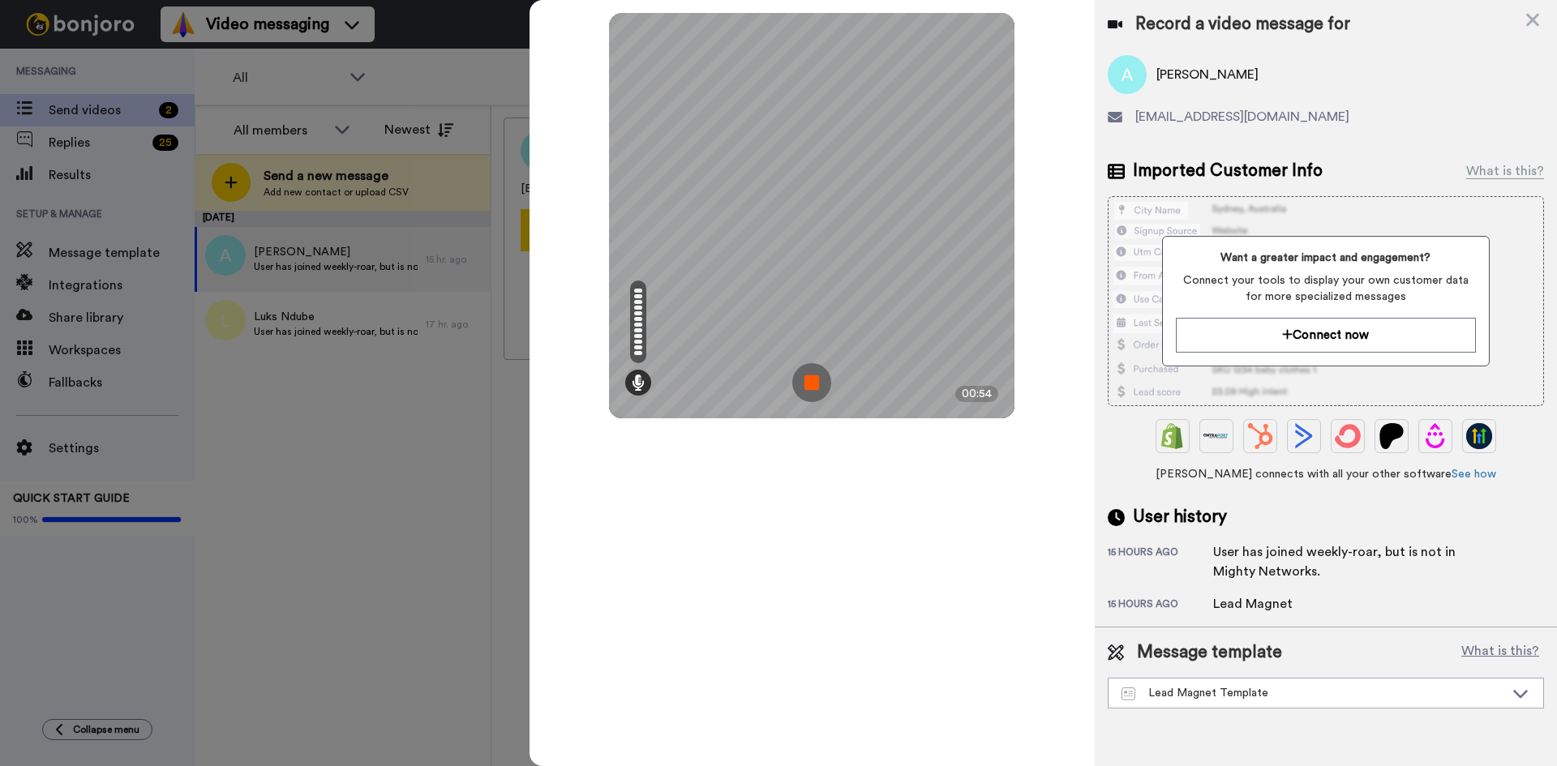
click at [817, 381] on img at bounding box center [811, 382] width 39 height 39
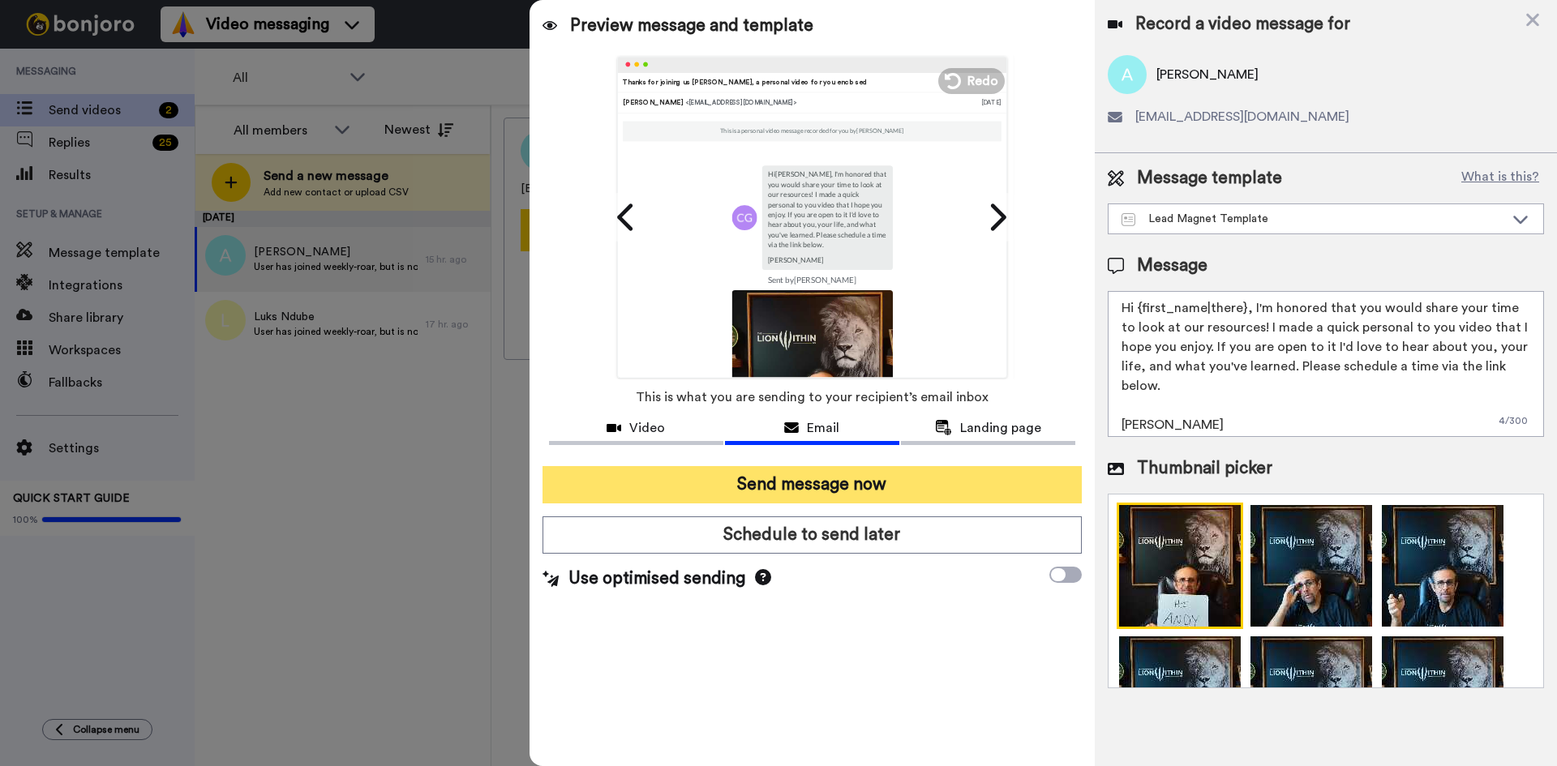
click at [769, 476] on button "Send message now" at bounding box center [811, 484] width 539 height 37
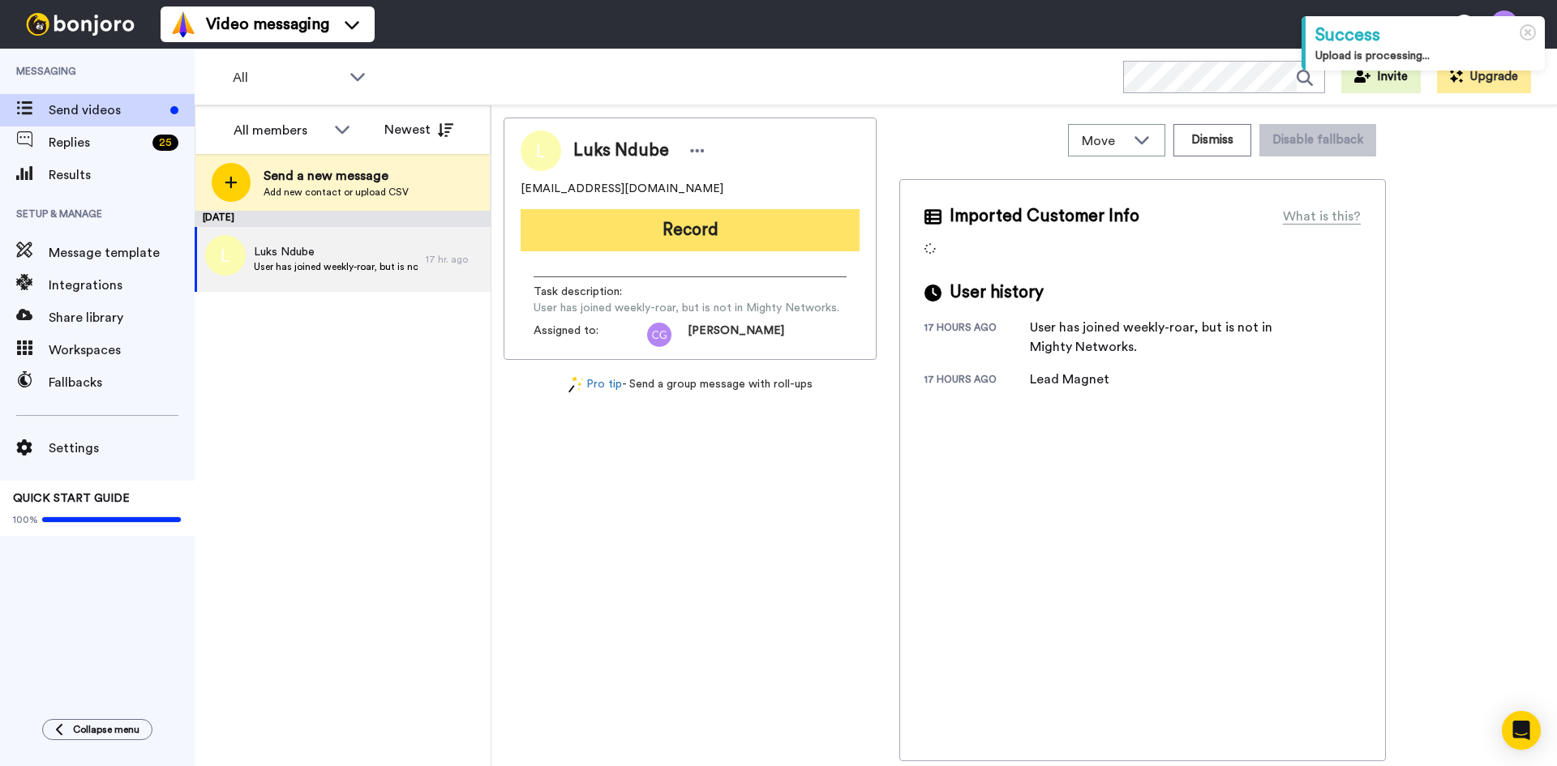
click at [706, 232] on button "Record" at bounding box center [690, 230] width 339 height 42
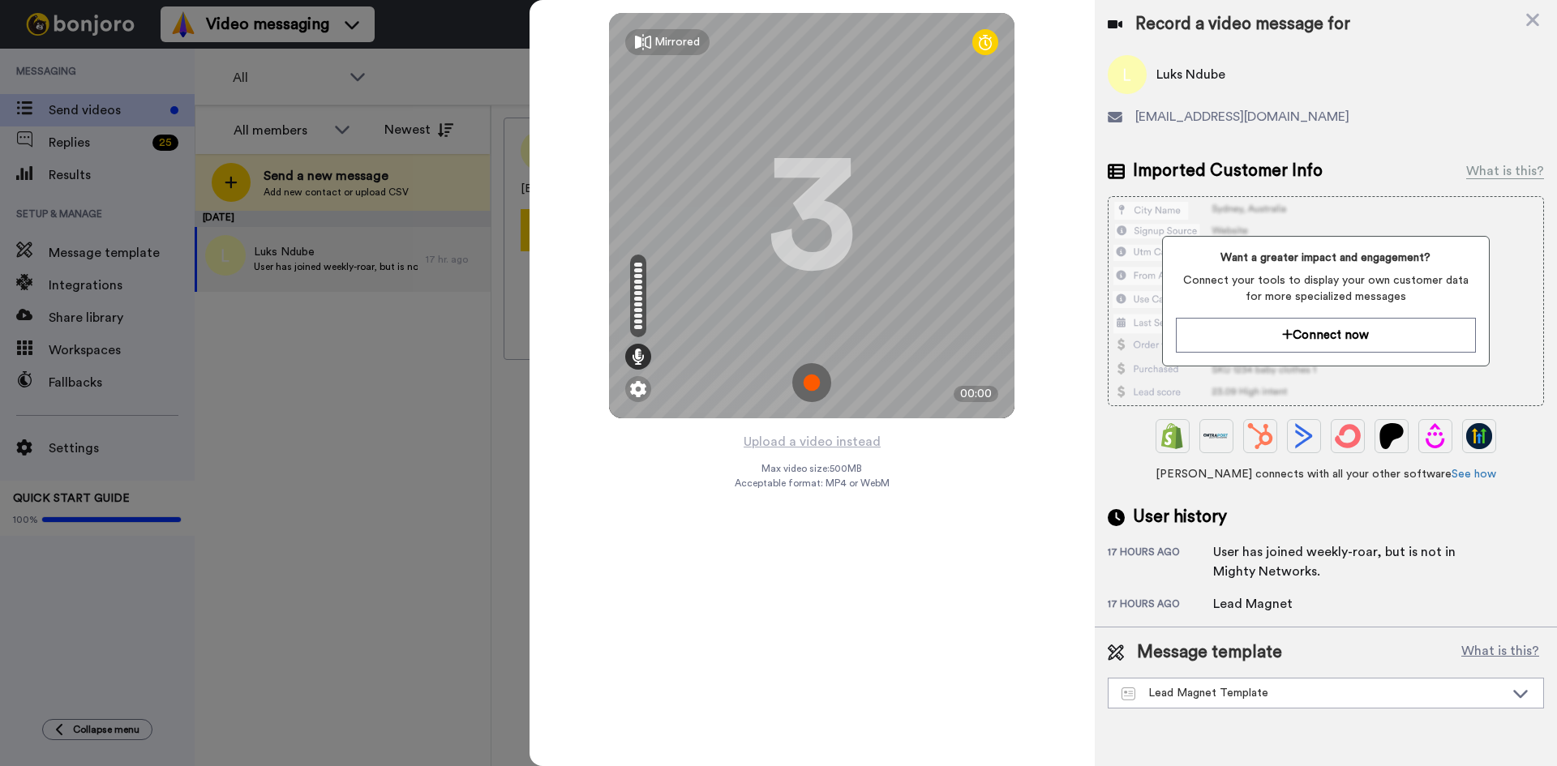
click at [807, 376] on img at bounding box center [811, 382] width 39 height 39
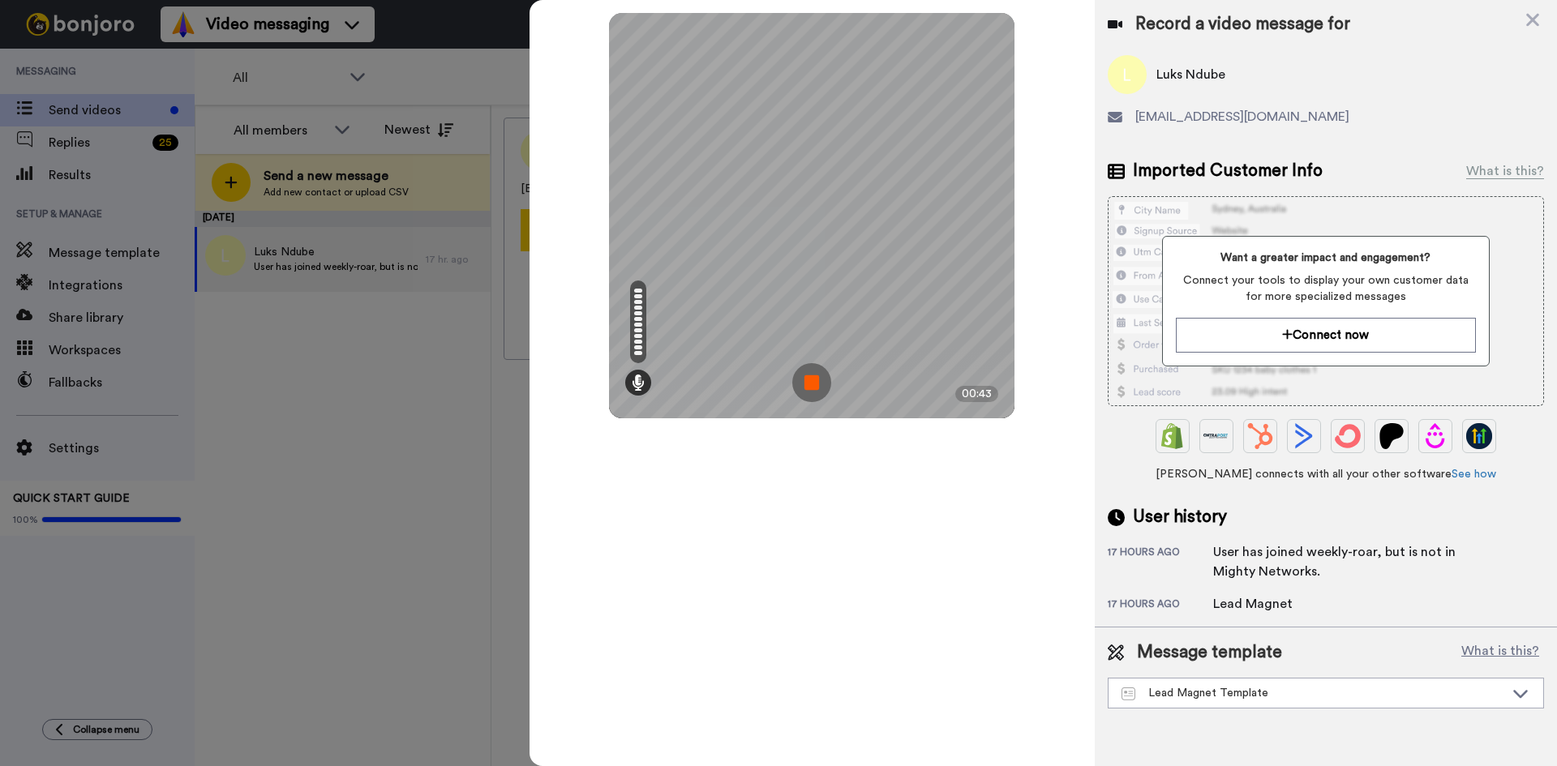
click at [815, 379] on img at bounding box center [811, 382] width 39 height 39
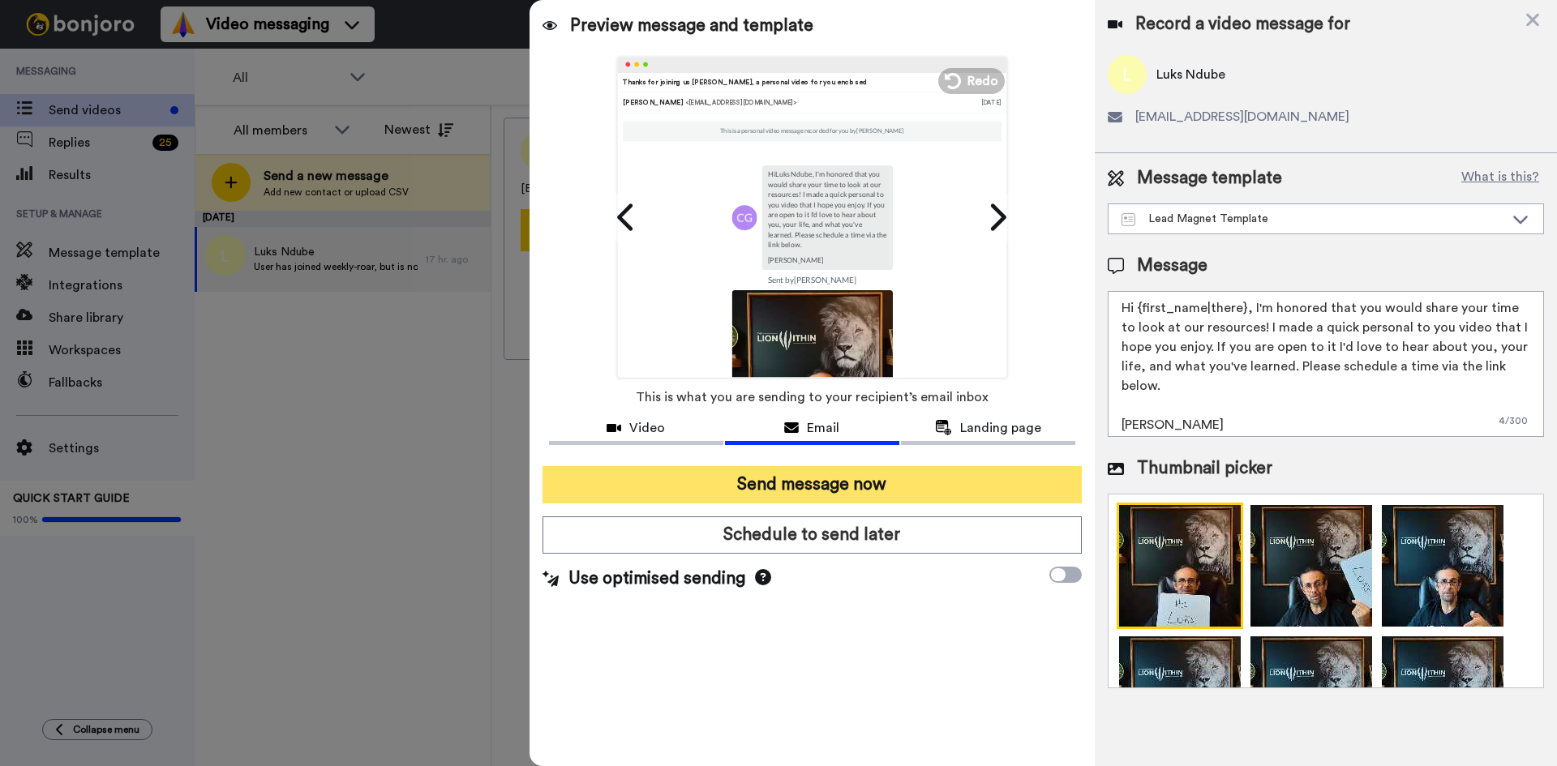
click at [865, 474] on button "Send message now" at bounding box center [811, 484] width 539 height 37
